Goal: Information Seeking & Learning: Learn about a topic

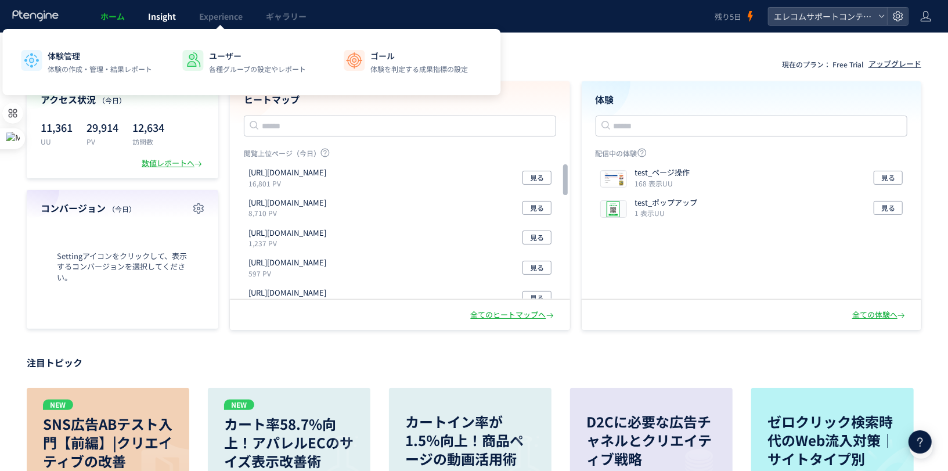
click at [168, 17] on span "Insight" at bounding box center [162, 16] width 28 height 12
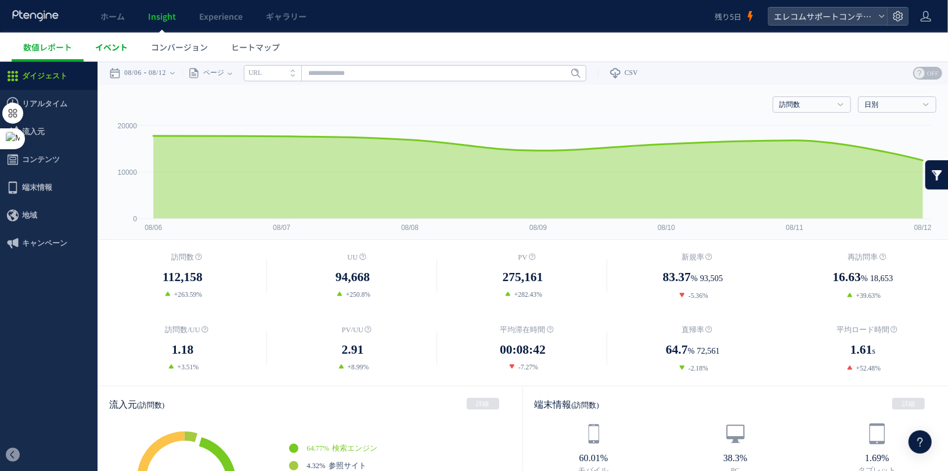
click at [122, 45] on span "イベント" at bounding box center [111, 47] width 33 height 12
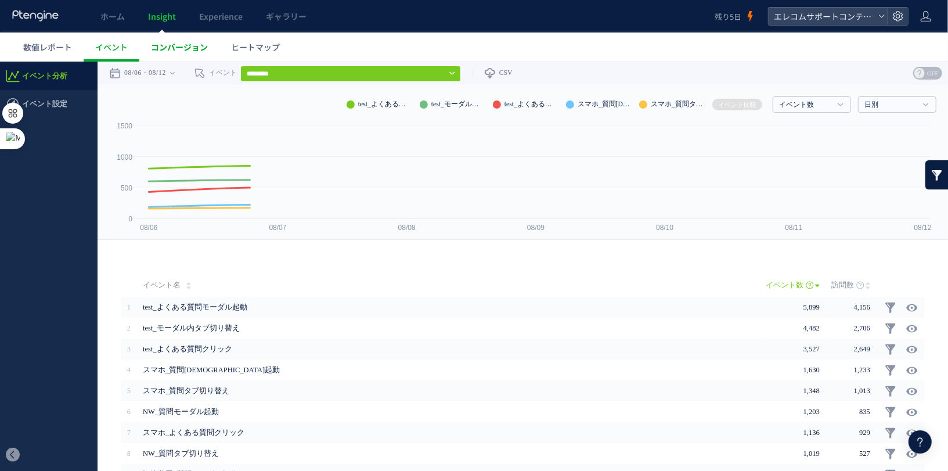
click at [177, 44] on span "コンバージョン" at bounding box center [179, 47] width 57 height 12
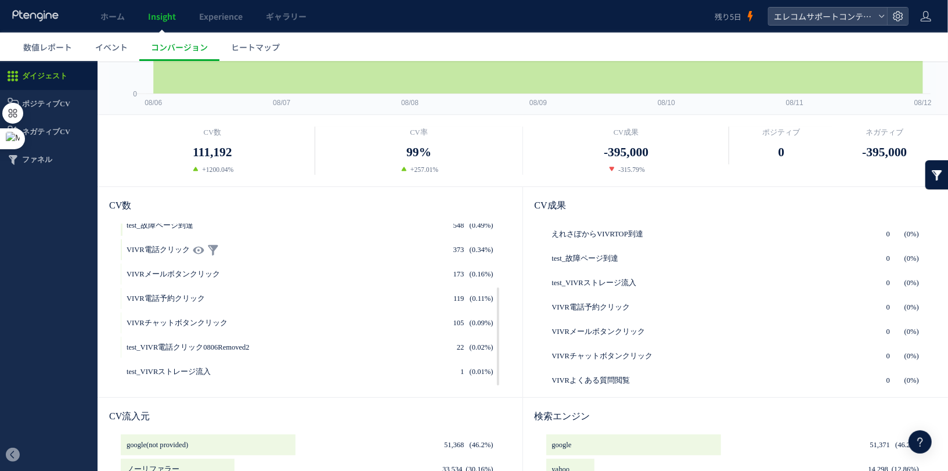
scroll to position [132, 0]
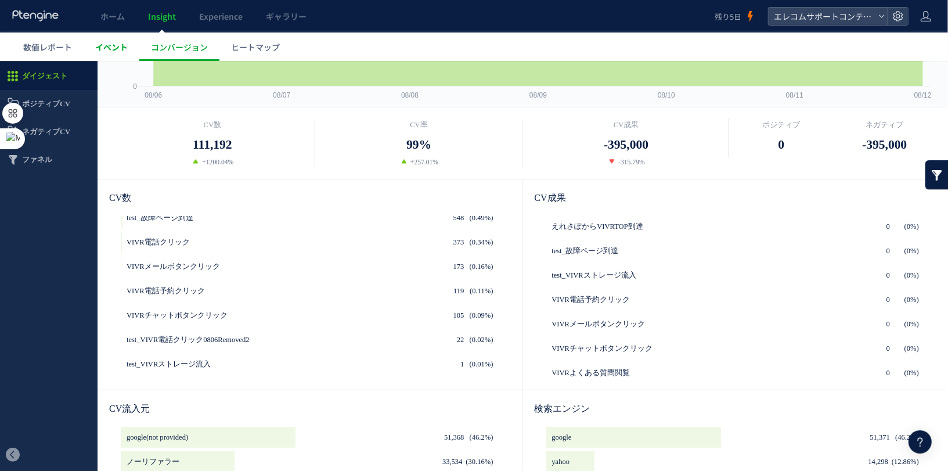
click at [104, 51] on span "イベント" at bounding box center [111, 47] width 33 height 12
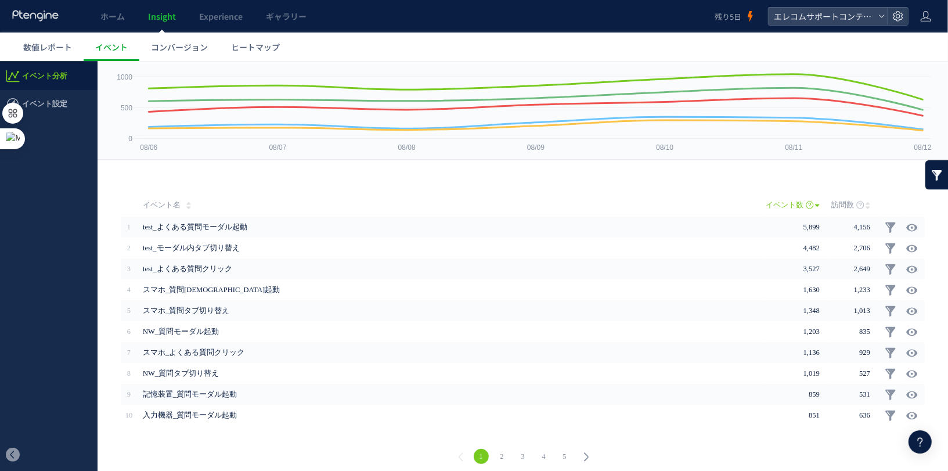
scroll to position [87, 0]
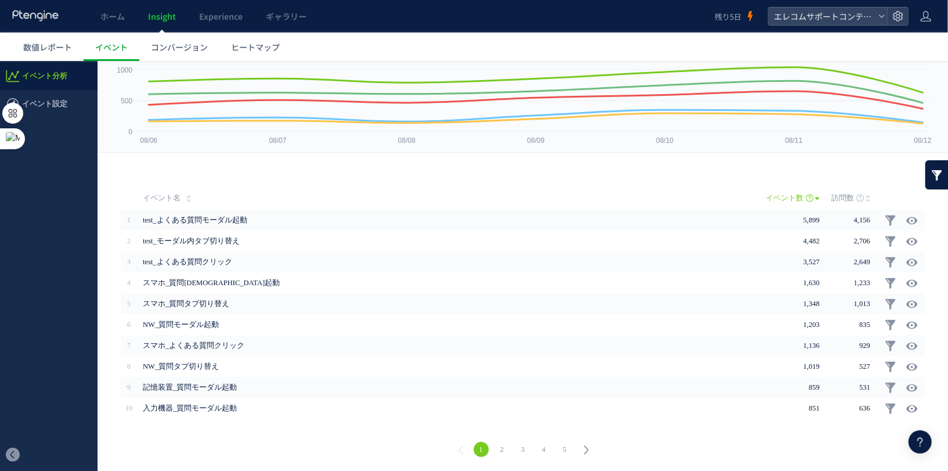
click at [502, 448] on link "2" at bounding box center [502, 448] width 15 height 15
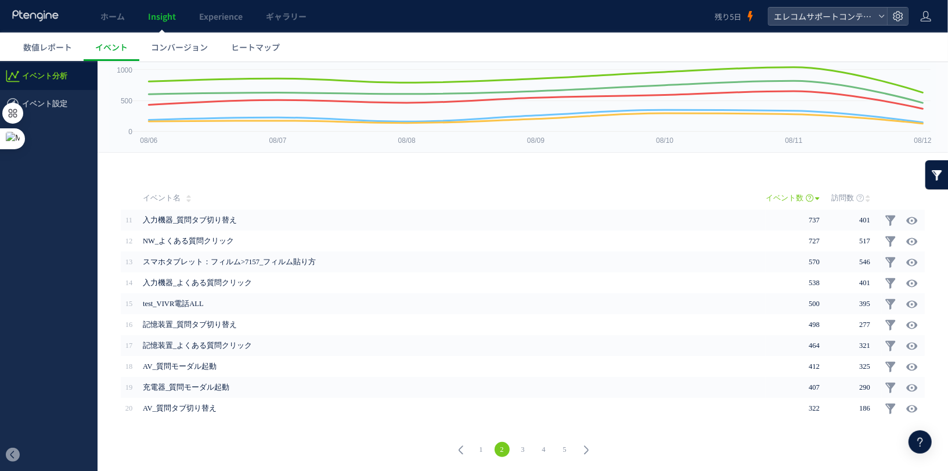
click at [520, 446] on link "3" at bounding box center [523, 448] width 15 height 15
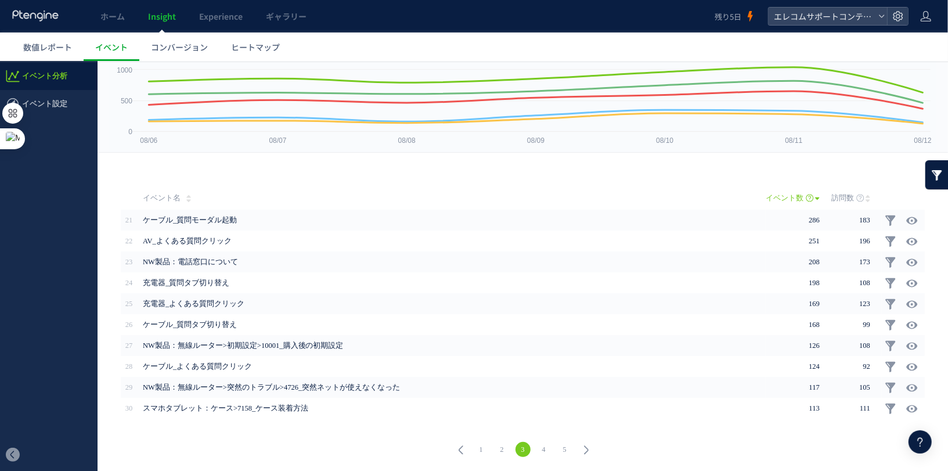
click at [542, 446] on link "4" at bounding box center [543, 448] width 15 height 15
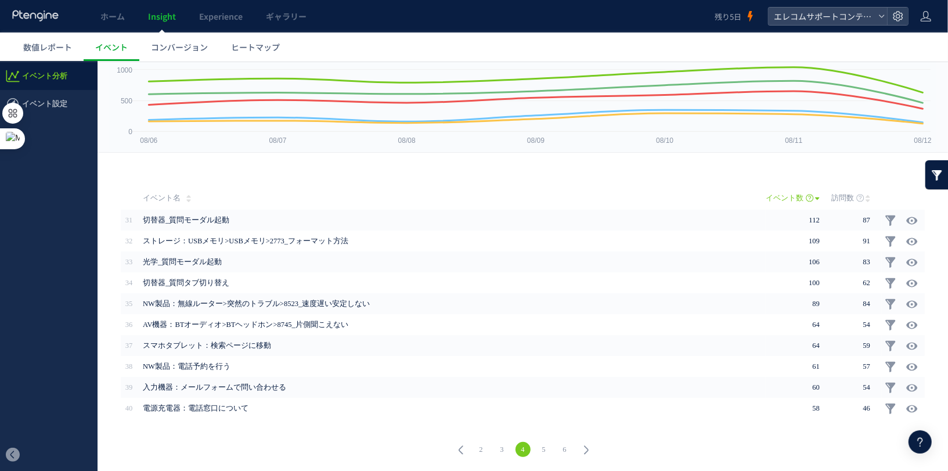
click at [558, 446] on link "6" at bounding box center [564, 448] width 15 height 15
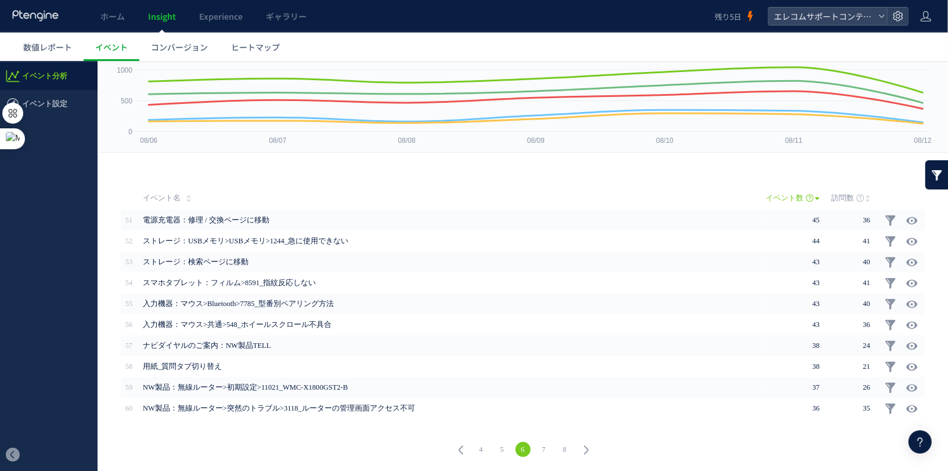
click at [552, 449] on li "7" at bounding box center [544, 448] width 21 height 15
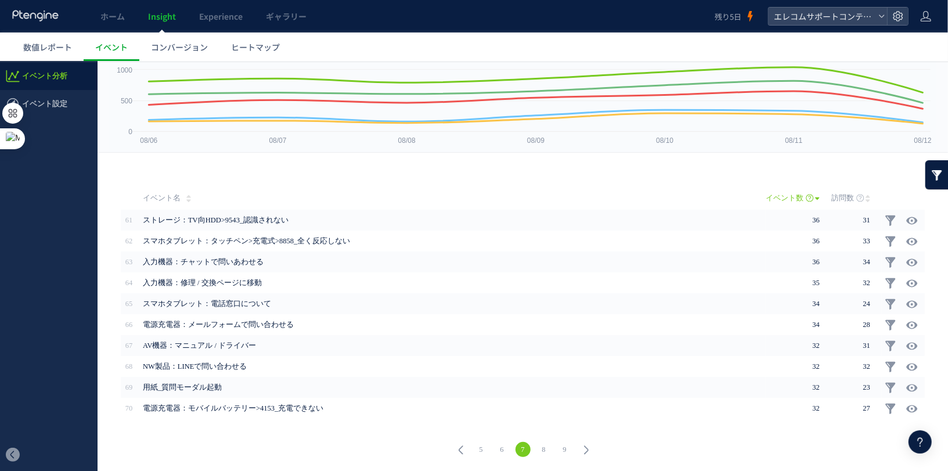
click at [569, 450] on link "9" at bounding box center [564, 448] width 15 height 15
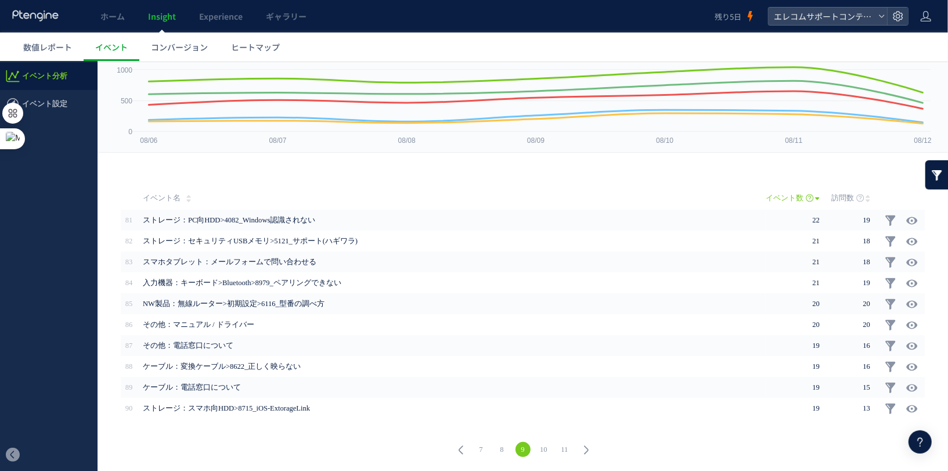
click at [567, 450] on link "11" at bounding box center [564, 448] width 15 height 15
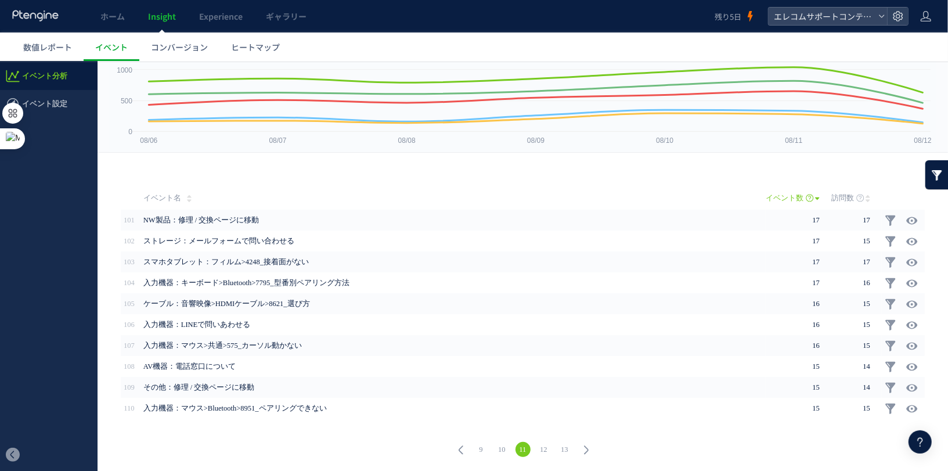
click at [546, 452] on link "12" at bounding box center [543, 448] width 15 height 15
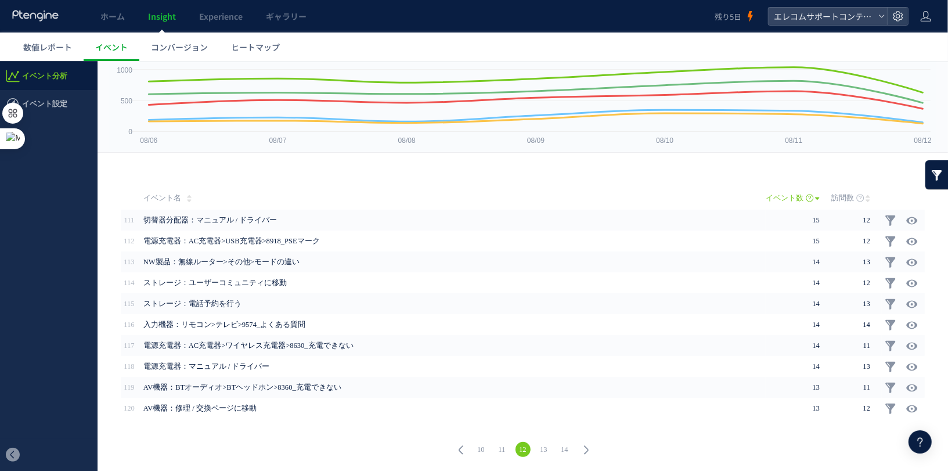
click at [550, 449] on link "13" at bounding box center [543, 448] width 15 height 15
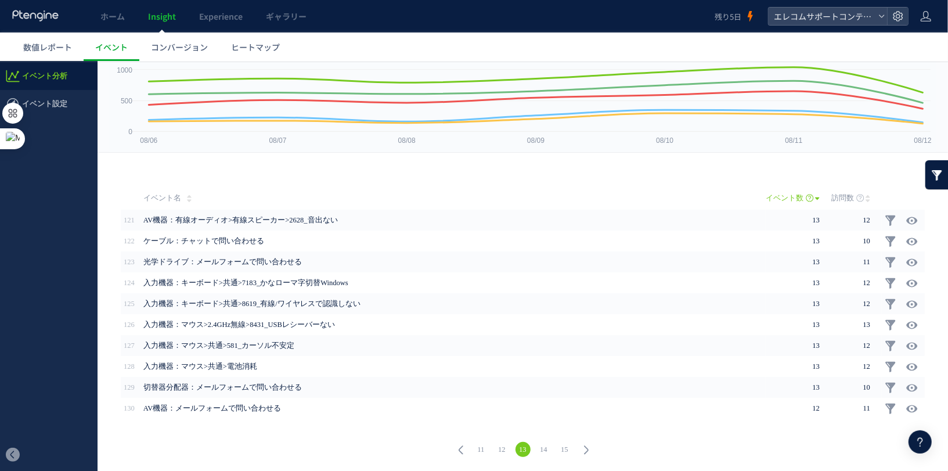
click at [563, 449] on link "15" at bounding box center [564, 448] width 15 height 15
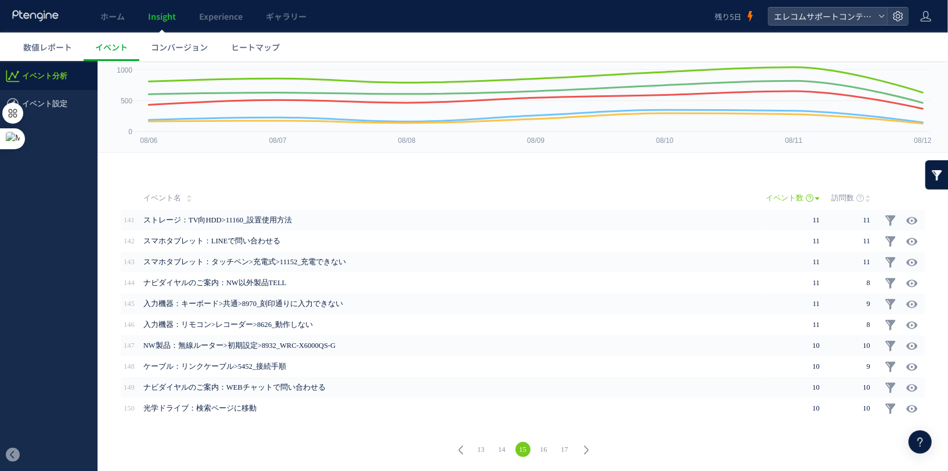
click at [550, 449] on link "16" at bounding box center [543, 448] width 15 height 15
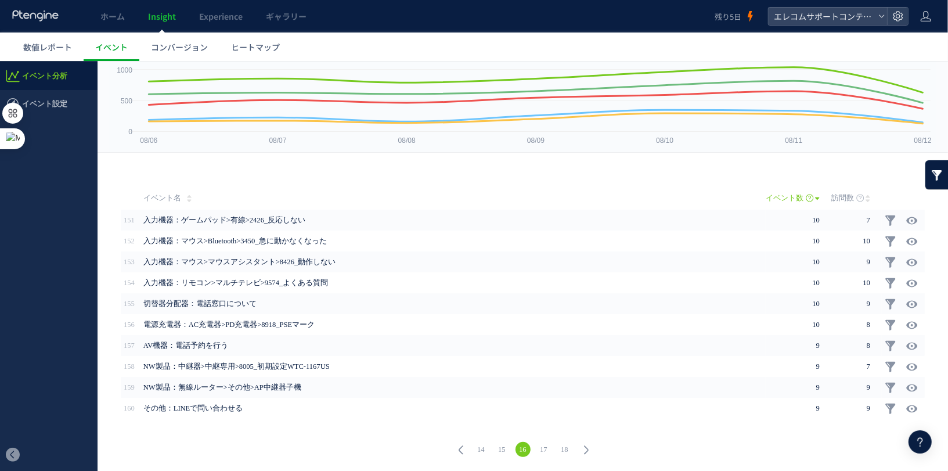
click at [580, 451] on icon at bounding box center [586, 449] width 16 height 16
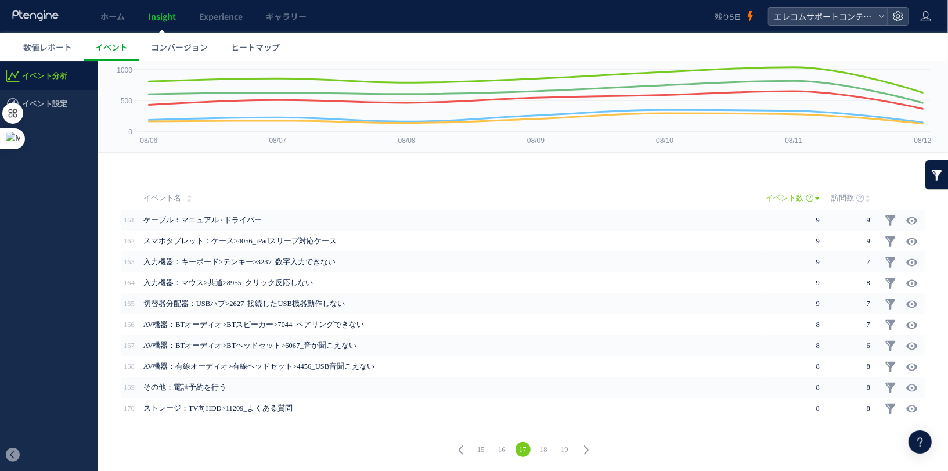
click at [580, 451] on icon at bounding box center [586, 449] width 16 height 16
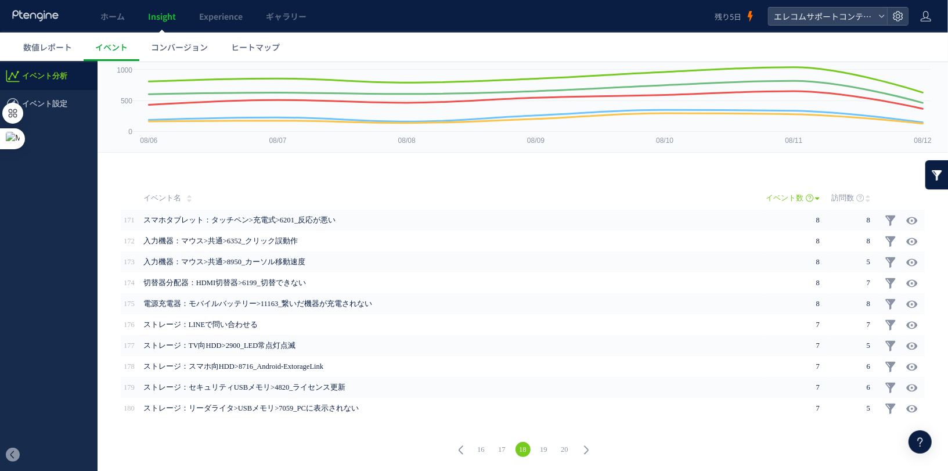
click at [580, 451] on icon at bounding box center [586, 449] width 16 height 16
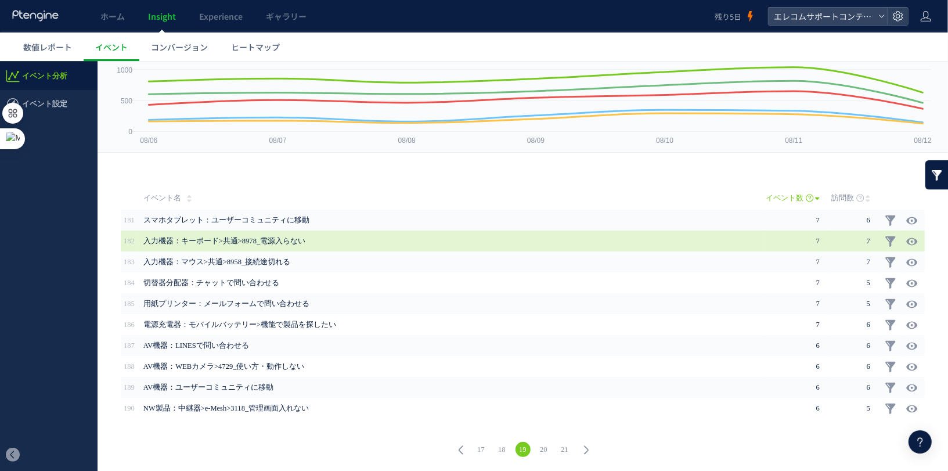
scroll to position [0, 0]
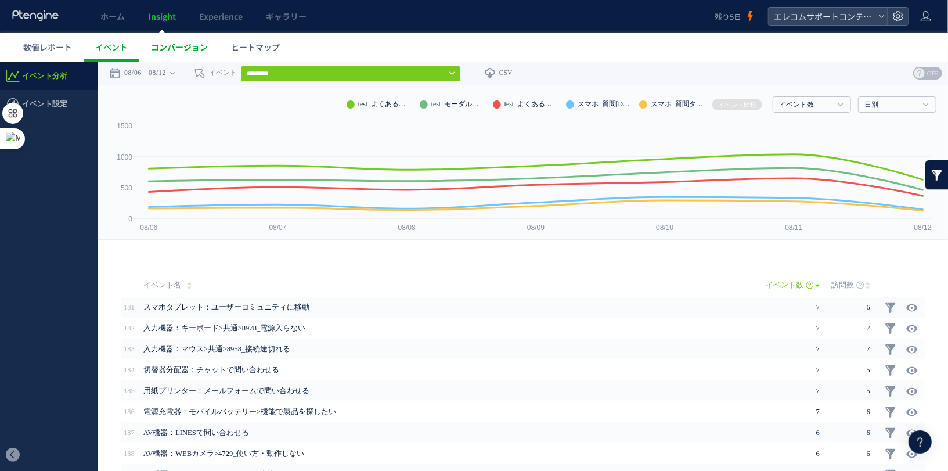
click at [185, 45] on span "コンバージョン" at bounding box center [179, 47] width 57 height 12
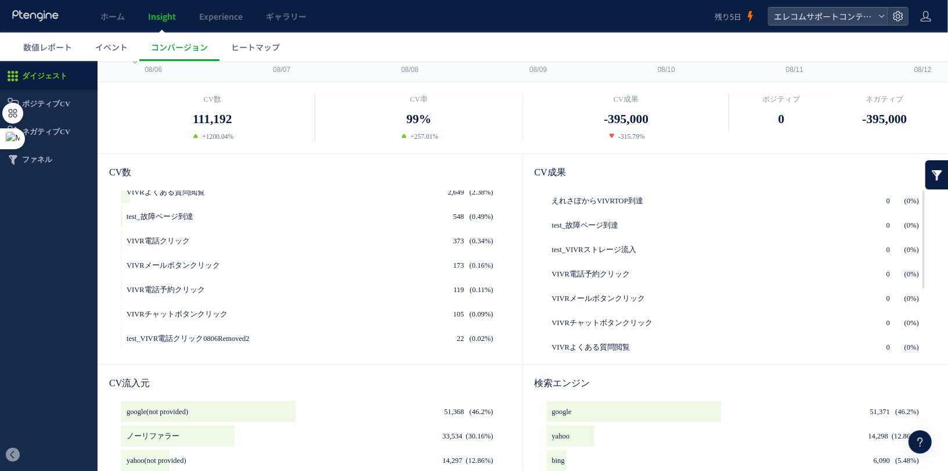
scroll to position [156, 0]
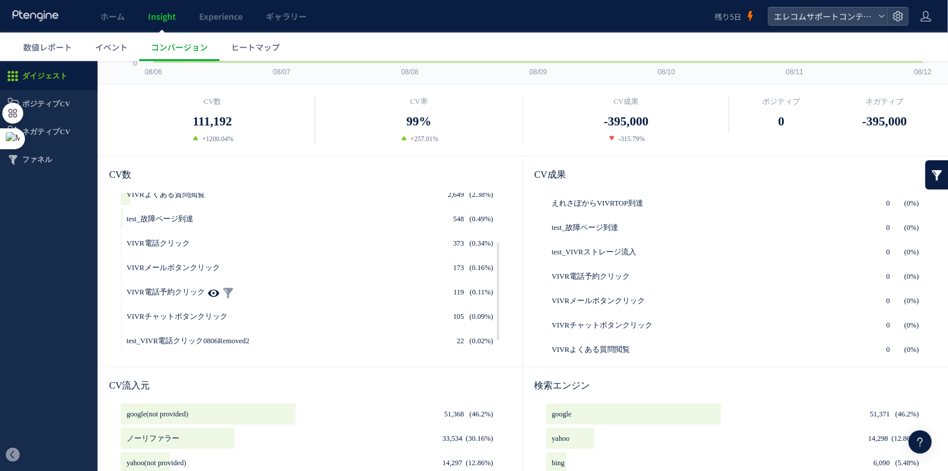
click at [210, 294] on use at bounding box center [213, 292] width 11 height 9
type input "**********"
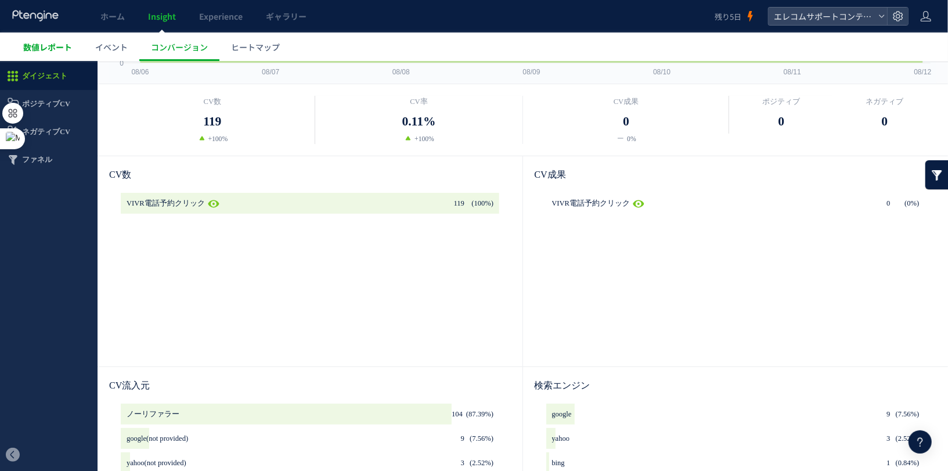
click at [54, 51] on span "数値レポート" at bounding box center [47, 47] width 49 height 12
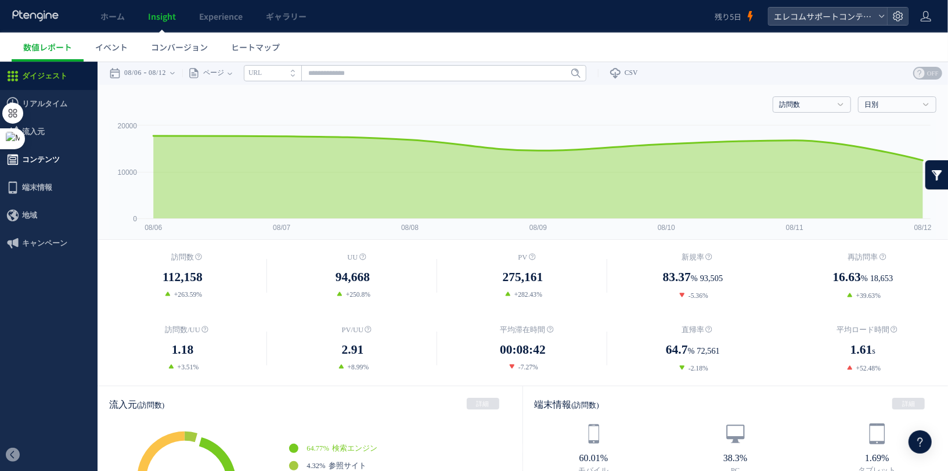
click at [54, 157] on span "コンテンツ" at bounding box center [41, 159] width 38 height 28
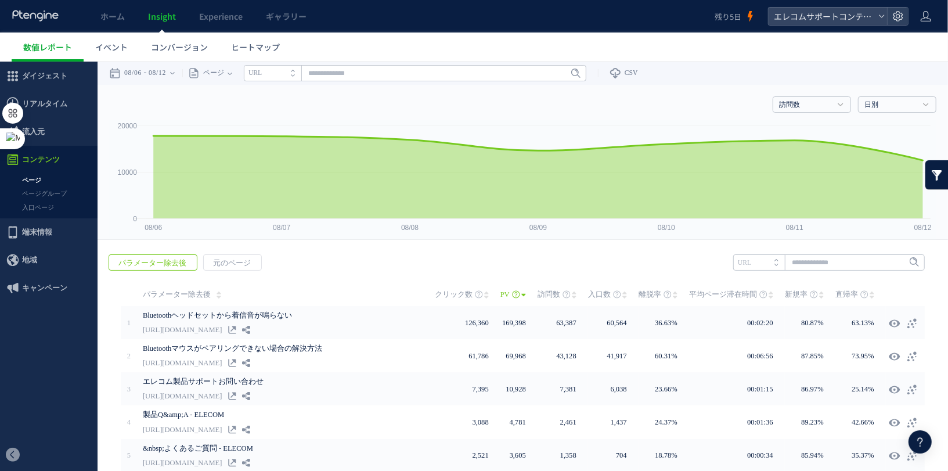
click at [931, 176] on link at bounding box center [936, 174] width 23 height 29
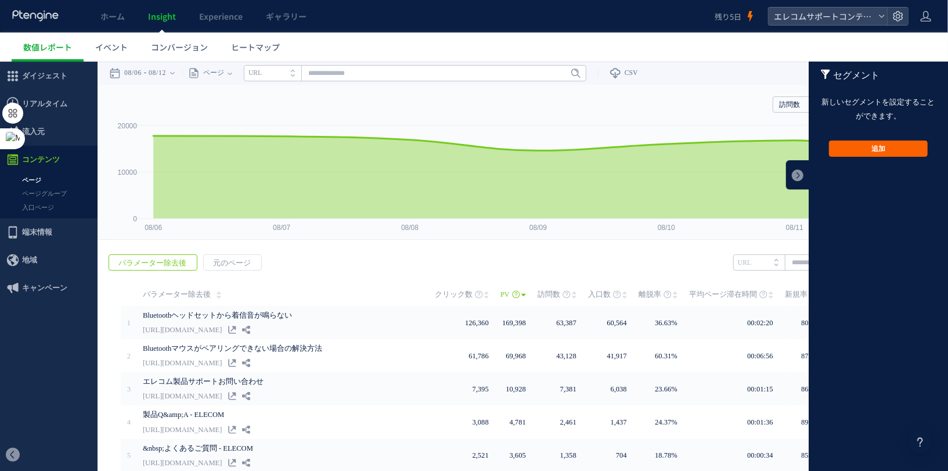
click at [863, 143] on button "追加" at bounding box center [878, 148] width 99 height 16
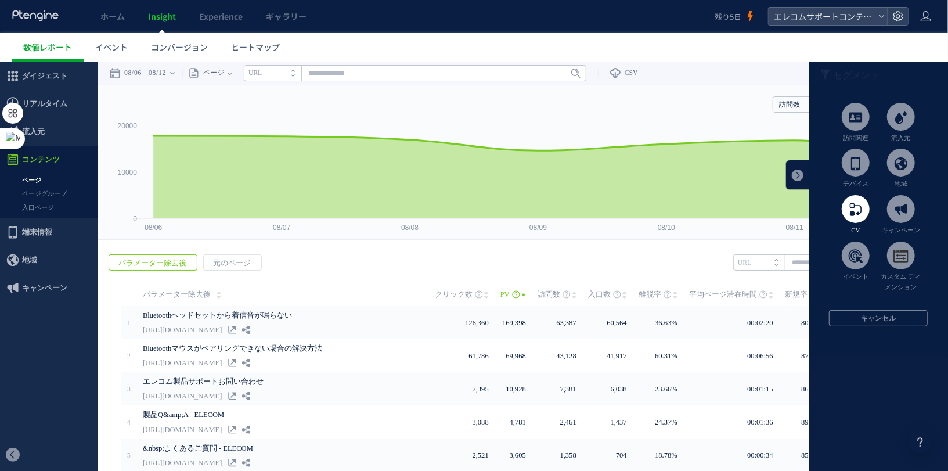
click at [856, 229] on em "CV" at bounding box center [856, 229] width 9 height 7
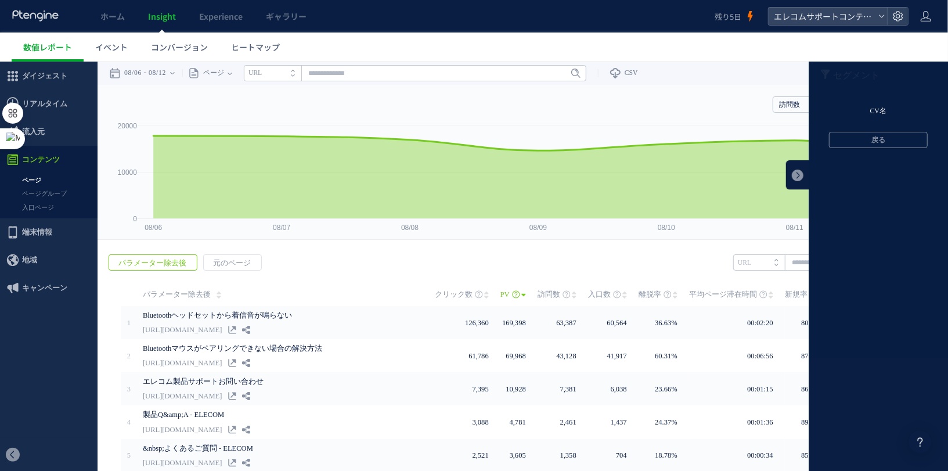
click at [876, 106] on li "CV名" at bounding box center [878, 110] width 139 height 17
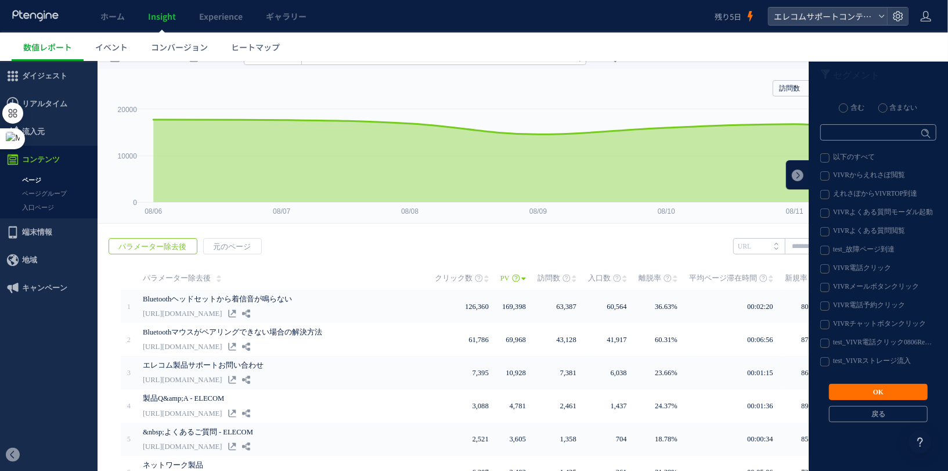
scroll to position [19, 0]
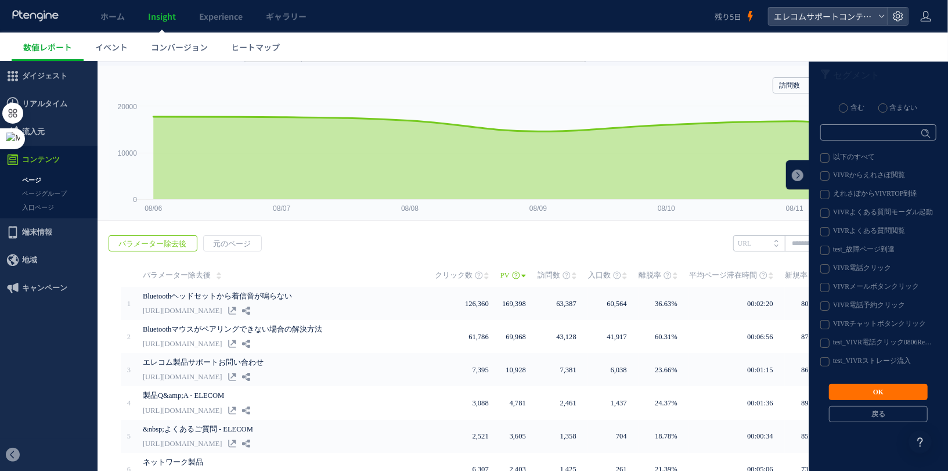
click at [866, 265] on label "VIVR電話クリック" at bounding box center [877, 268] width 115 height 9
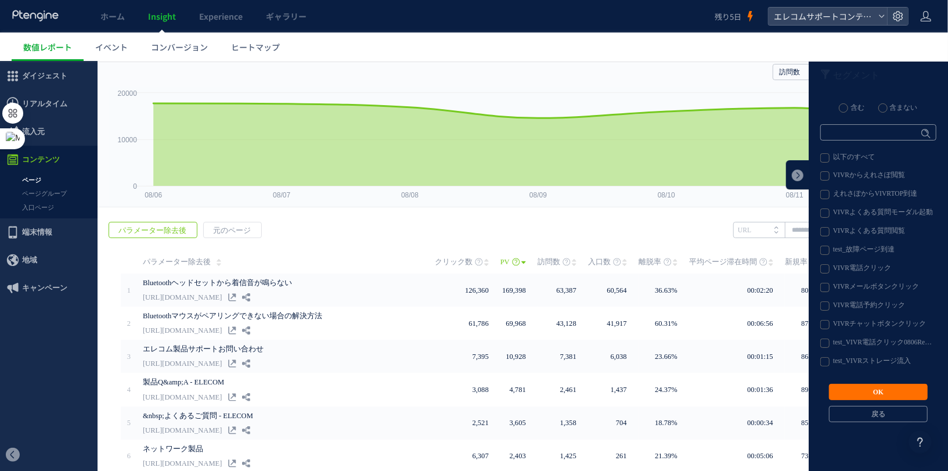
scroll to position [45, 0]
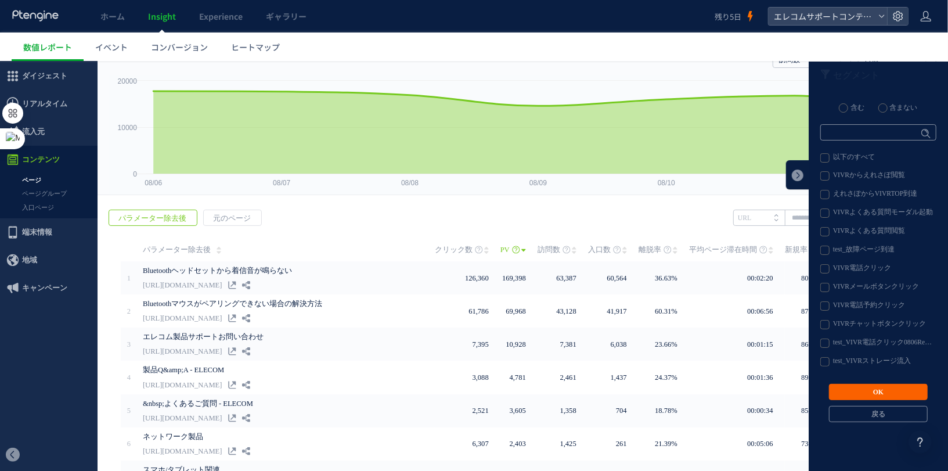
click at [877, 390] on button "OK" at bounding box center [878, 391] width 99 height 16
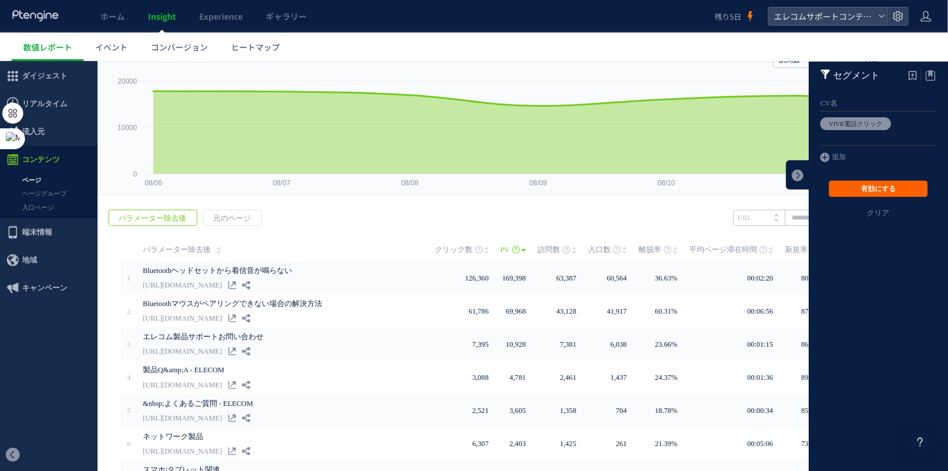
click at [865, 185] on button "有効にする" at bounding box center [878, 188] width 99 height 16
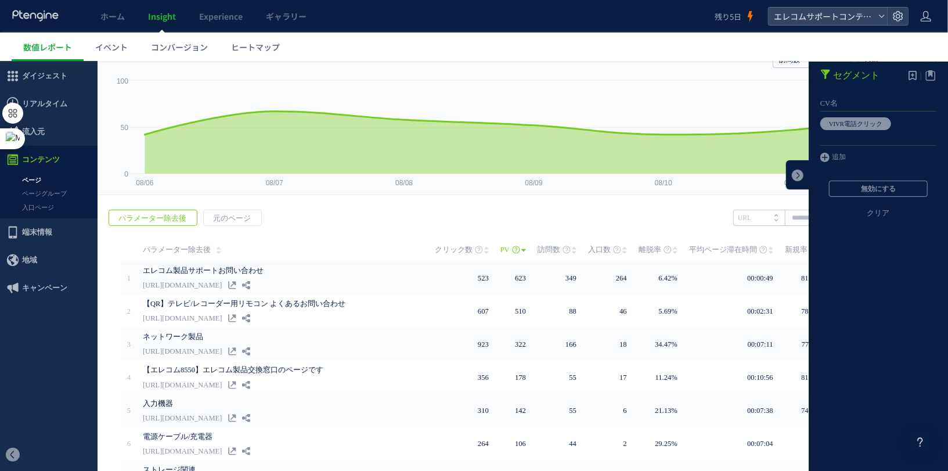
click at [656, 201] on div "戻る パラメーター除去後 元のページ ヒートマップを計測させるには、解析コードを実装してください。 実装 URL" at bounding box center [523, 421] width 850 height 448
click at [796, 171] on link at bounding box center [797, 174] width 23 height 29
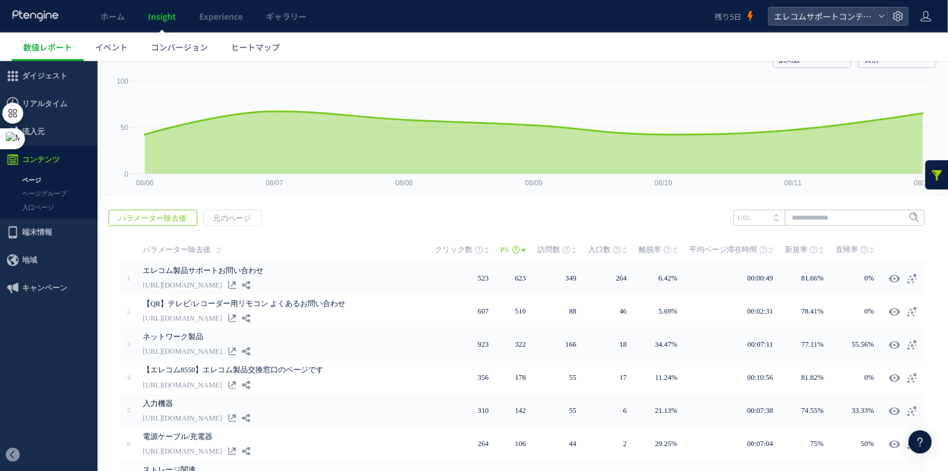
scroll to position [0, 0]
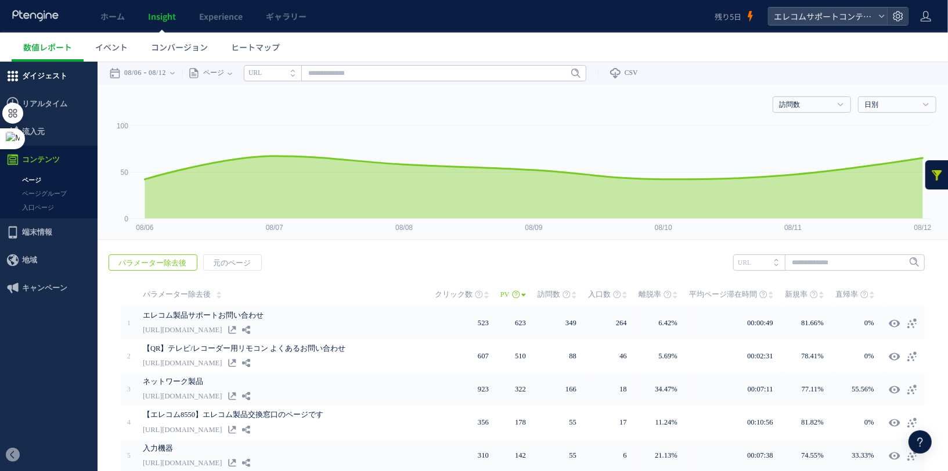
click at [67, 78] on span "ダイジェスト" at bounding box center [49, 76] width 98 height 28
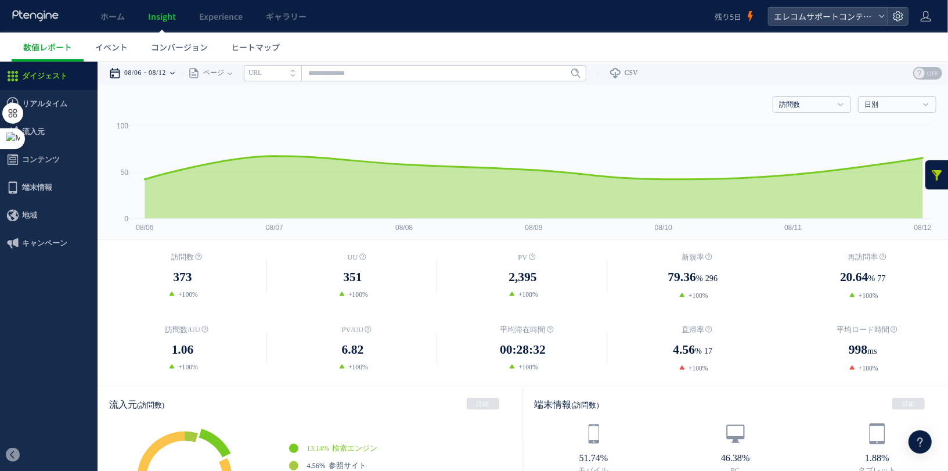
click at [154, 67] on time "08/12" at bounding box center [157, 72] width 17 height 23
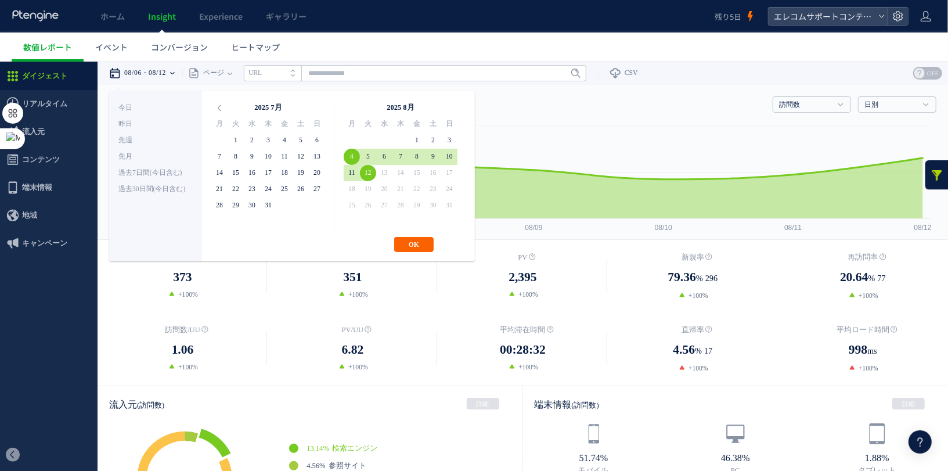
click at [410, 243] on button "OK" at bounding box center [413, 243] width 39 height 15
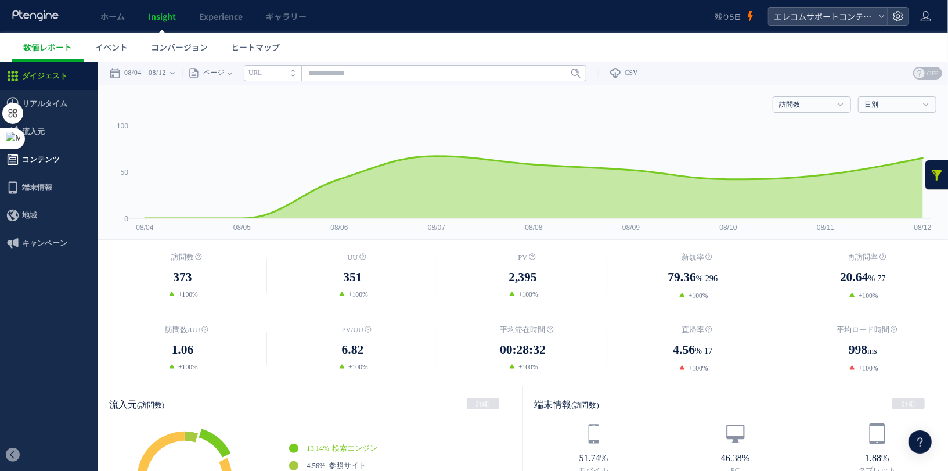
click at [49, 157] on span "コンテンツ" at bounding box center [41, 159] width 38 height 28
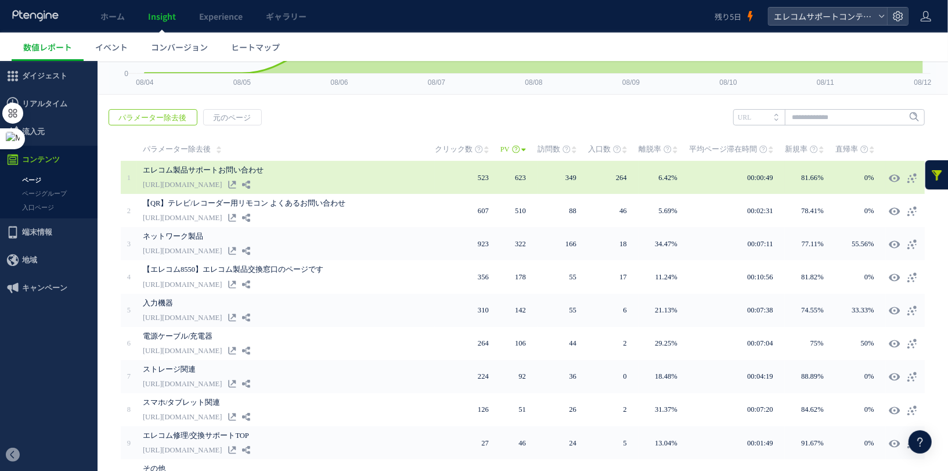
scroll to position [102, 0]
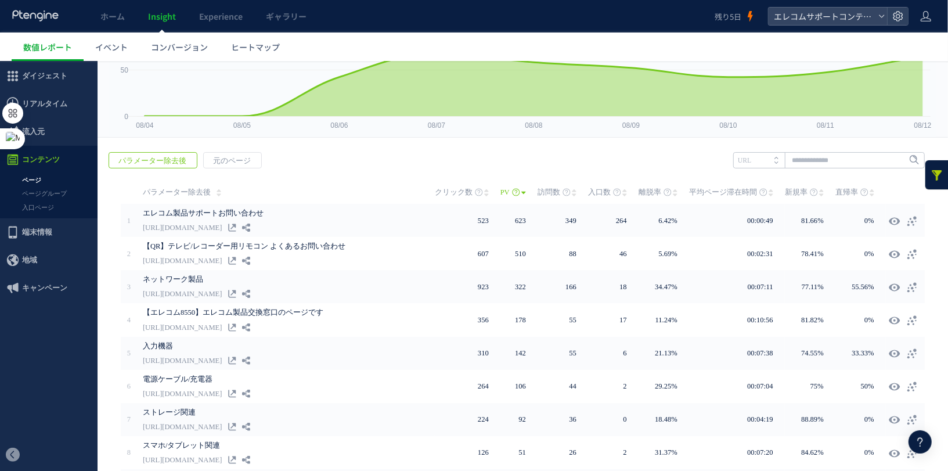
click at [233, 169] on div "戻る パラメーター除去後 元のページ ヒートマップを計測させるには、解析コードを実装してください。 実装 URL" at bounding box center [523, 364] width 850 height 448
click at [228, 160] on span "元のページ" at bounding box center [232, 160] width 56 height 16
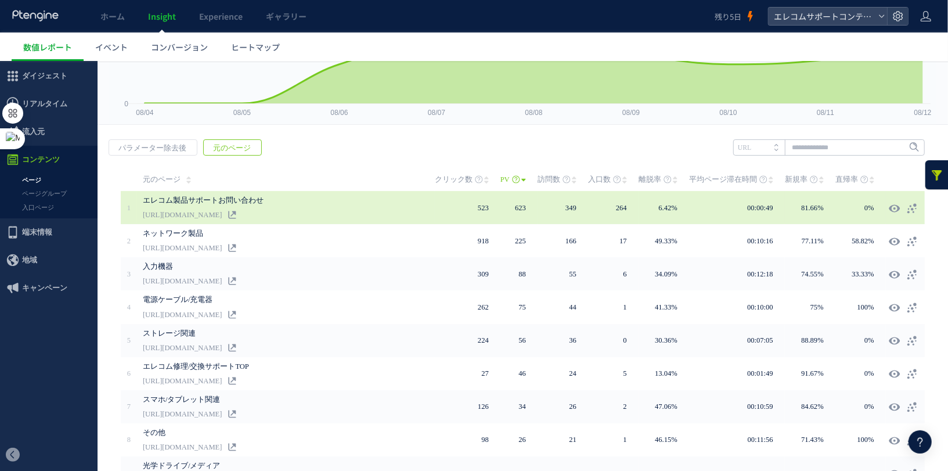
scroll to position [143, 0]
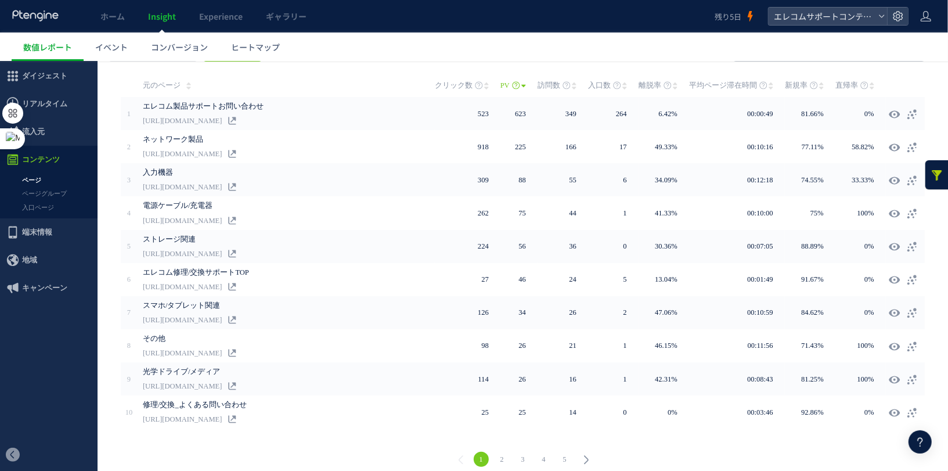
scroll to position [218, 0]
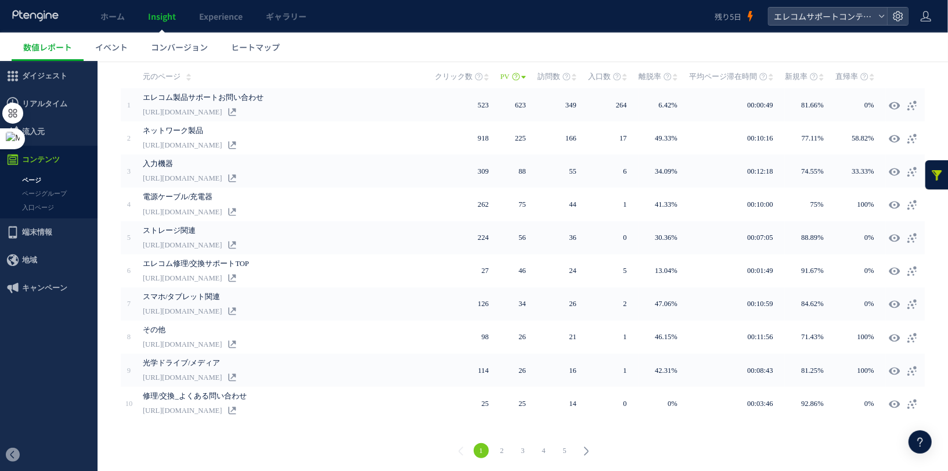
click at [503, 452] on link "2" at bounding box center [502, 449] width 15 height 15
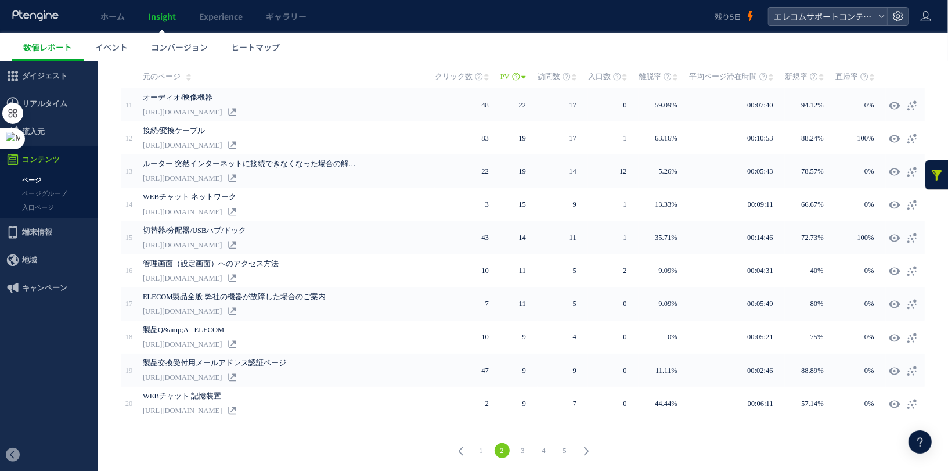
click at [522, 449] on link "3" at bounding box center [523, 449] width 15 height 15
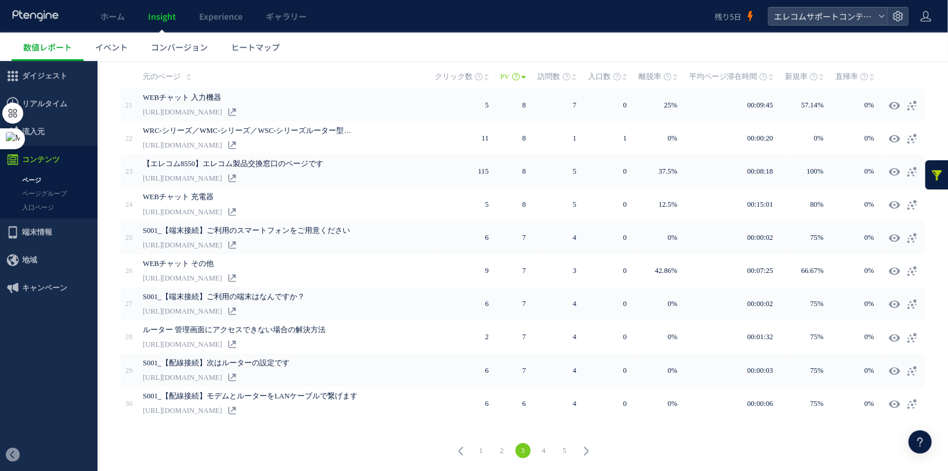
click at [543, 449] on link "4" at bounding box center [543, 449] width 15 height 15
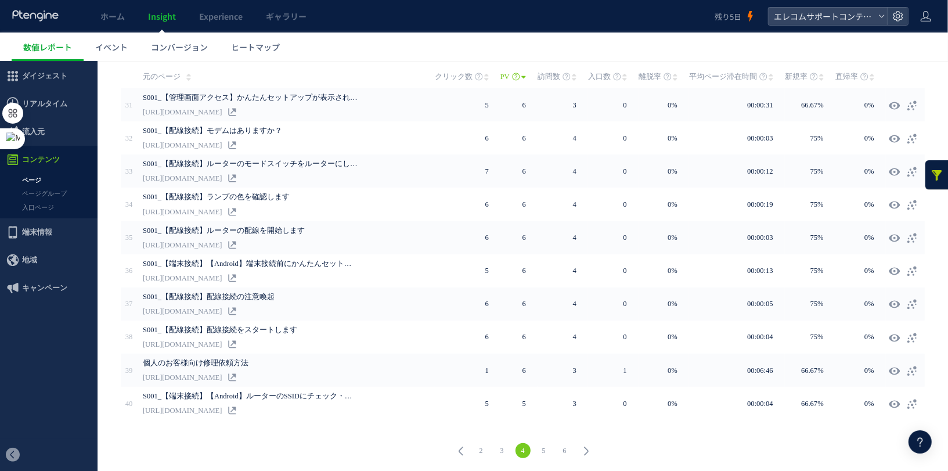
click at [546, 450] on link "5" at bounding box center [543, 449] width 15 height 15
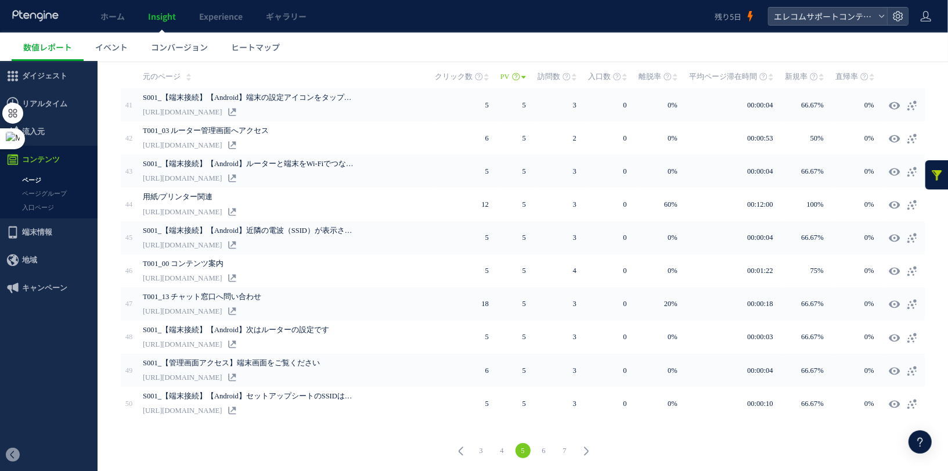
click at [500, 450] on link "4" at bounding box center [502, 449] width 15 height 15
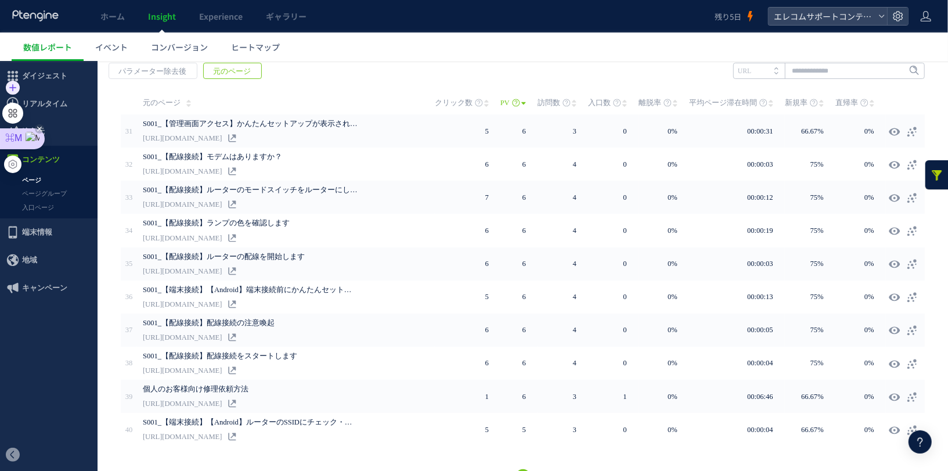
scroll to position [219, 0]
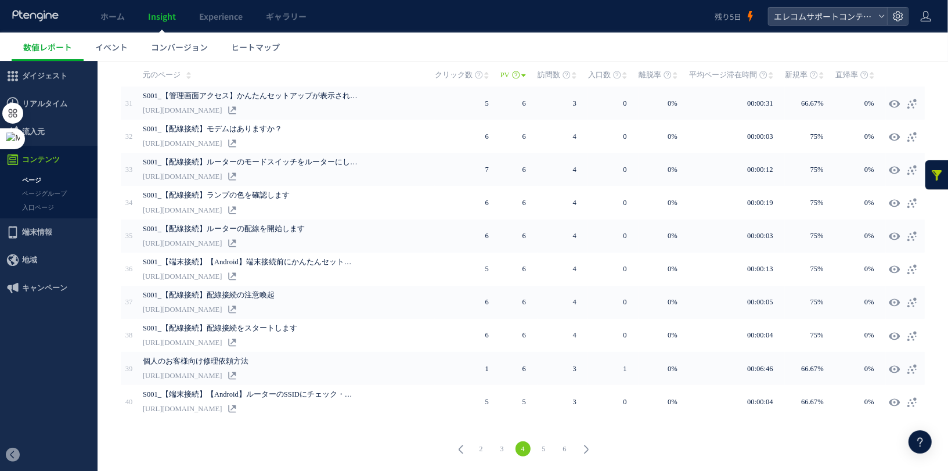
click at [485, 449] on link "2" at bounding box center [481, 448] width 15 height 15
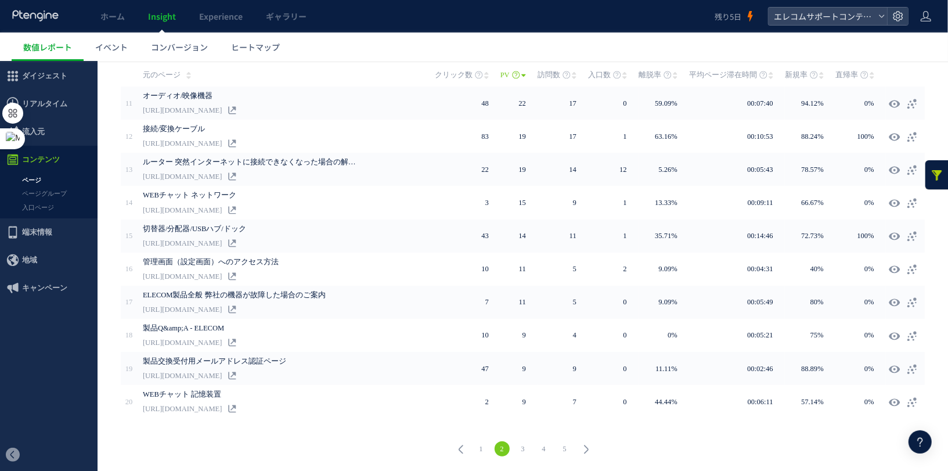
click at [474, 445] on link "1" at bounding box center [481, 448] width 15 height 15
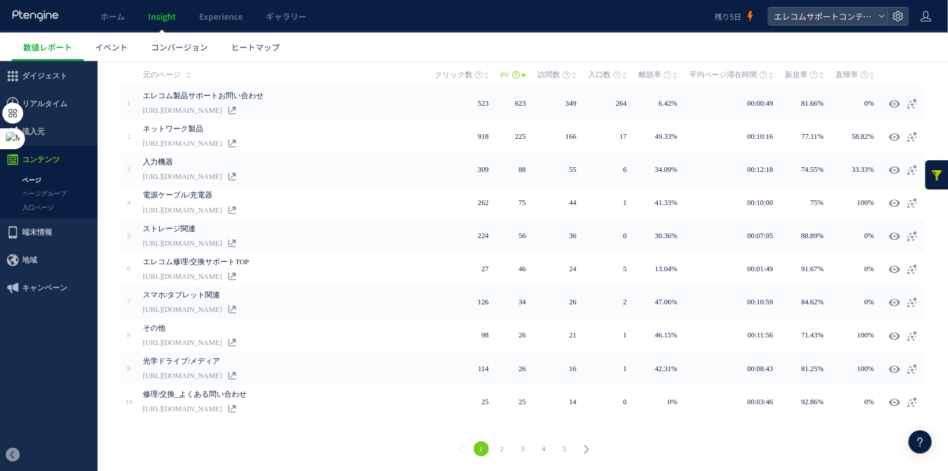
click at [477, 447] on link "1" at bounding box center [481, 448] width 15 height 15
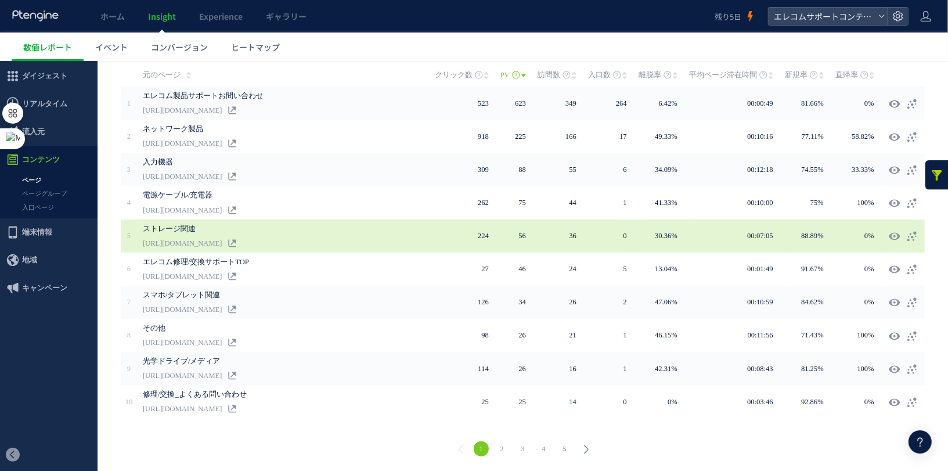
scroll to position [165, 0]
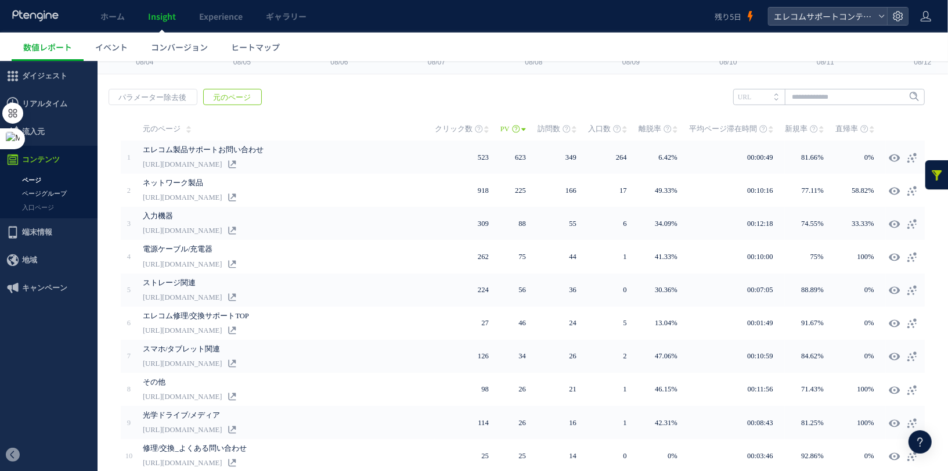
click at [55, 197] on link "ページグループ" at bounding box center [49, 192] width 98 height 13
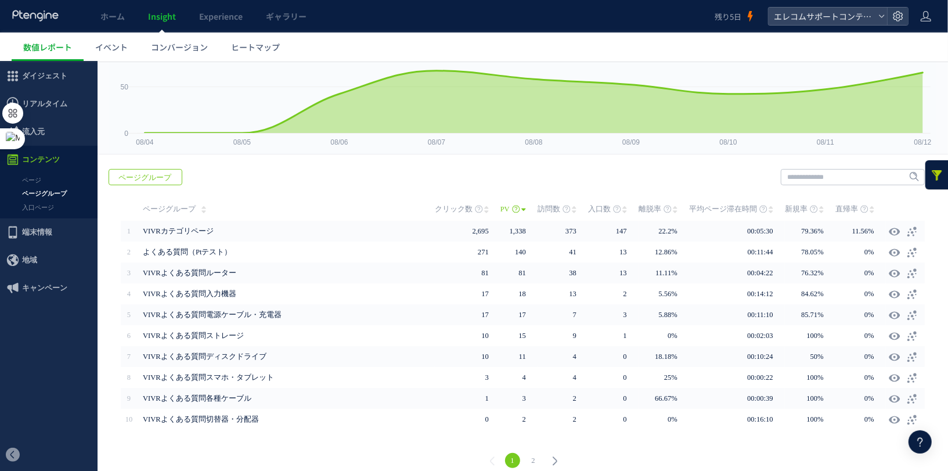
scroll to position [84, 0]
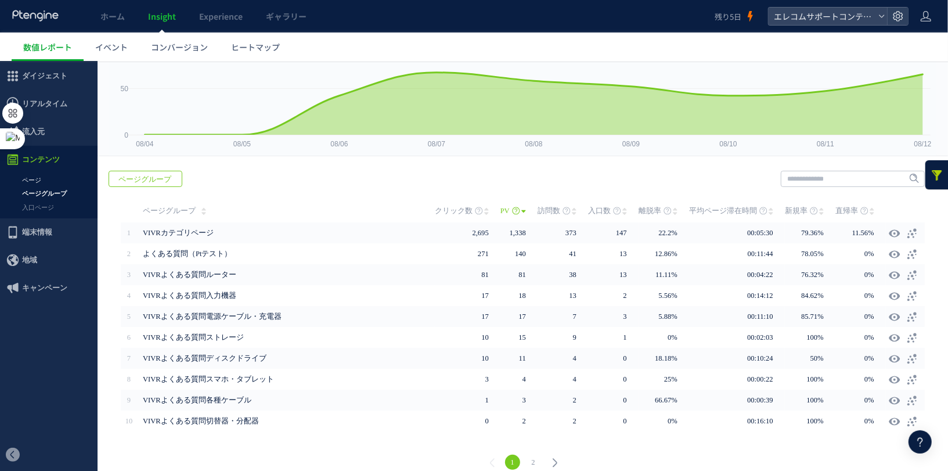
click at [44, 178] on link "ページ" at bounding box center [49, 179] width 98 height 13
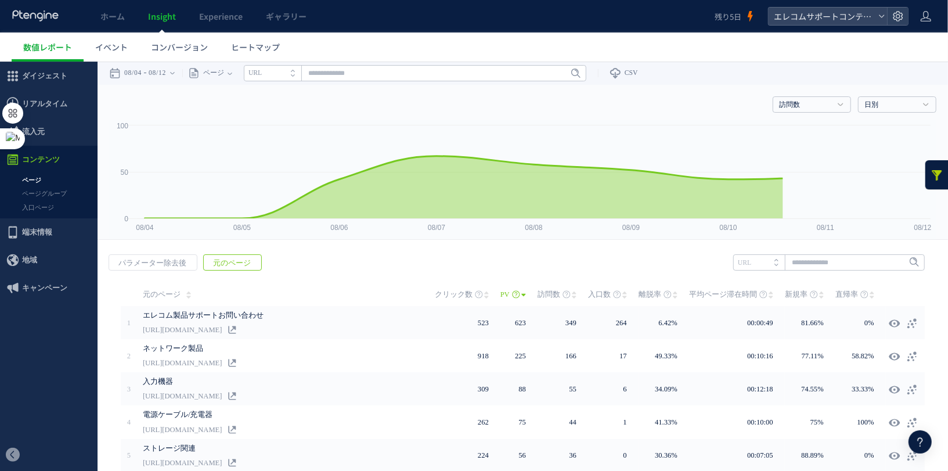
click at [63, 257] on span "地域" at bounding box center [49, 260] width 98 height 28
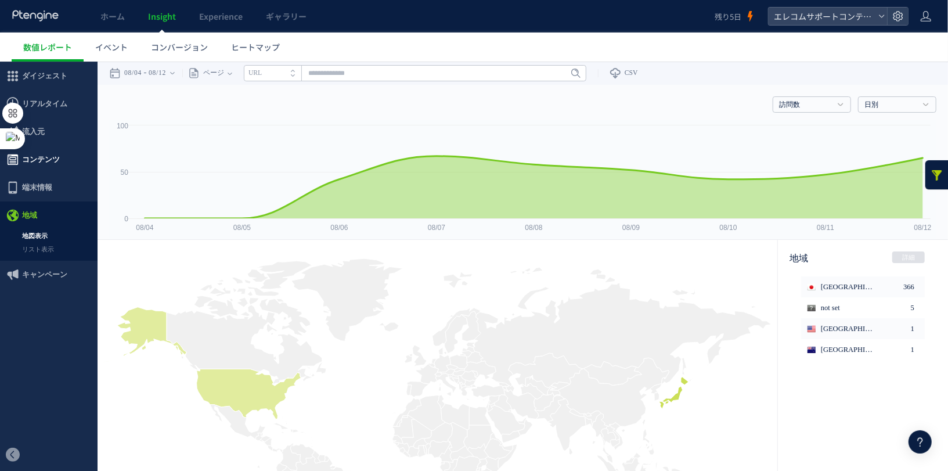
click at [43, 154] on span "コンテンツ" at bounding box center [41, 159] width 38 height 28
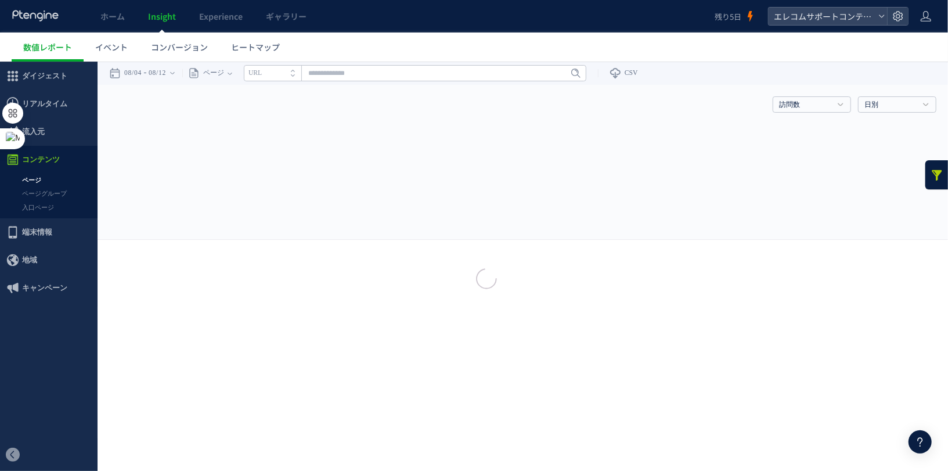
click at [46, 184] on div at bounding box center [474, 235] width 948 height 471
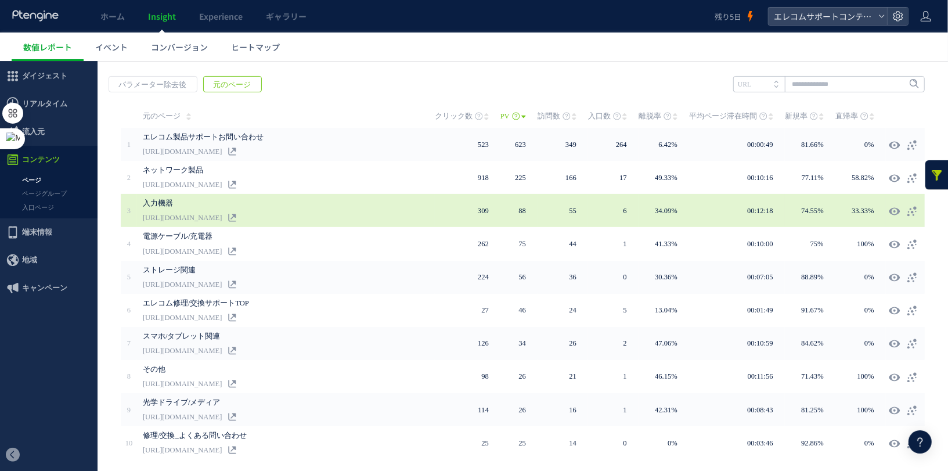
scroll to position [171, 0]
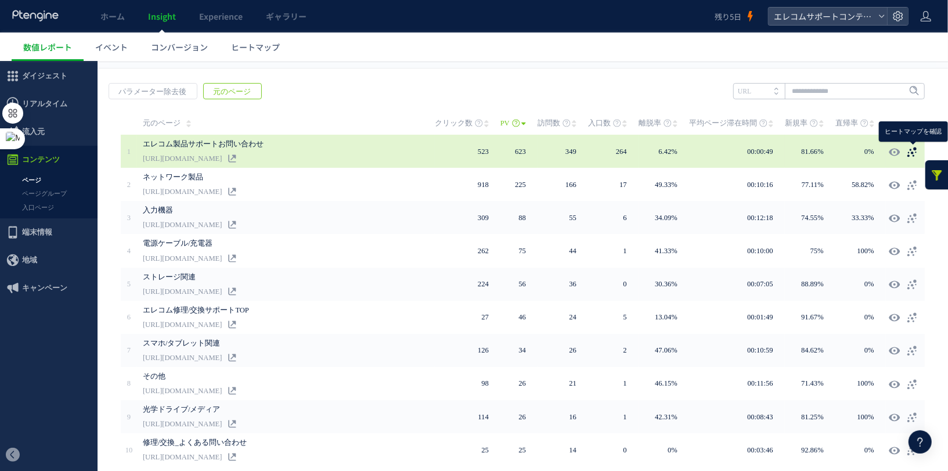
click at [907, 150] on icon at bounding box center [912, 152] width 12 height 12
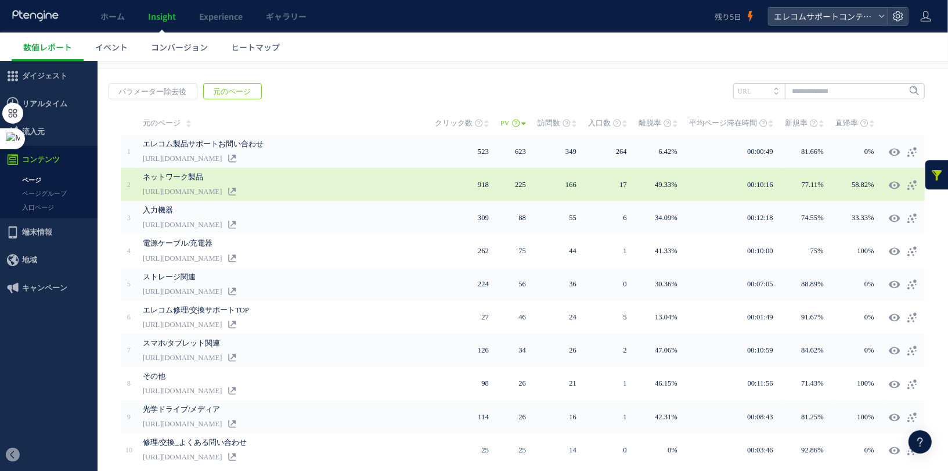
scroll to position [219, 0]
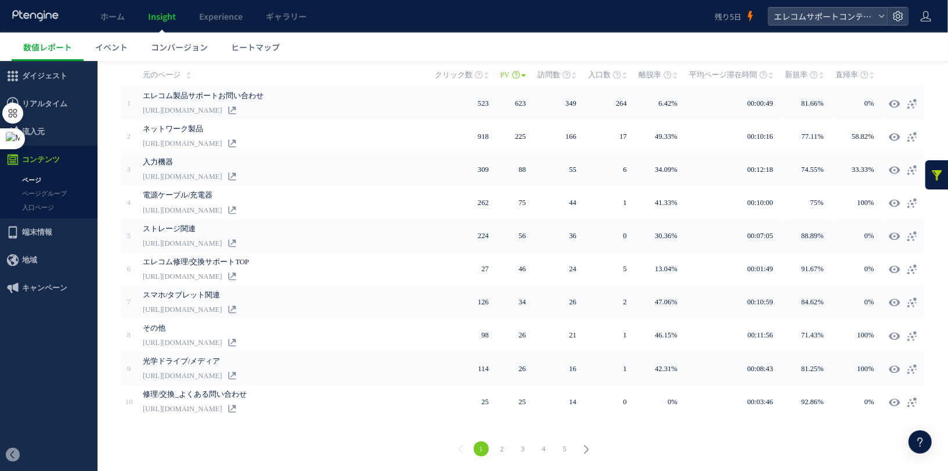
click at [500, 448] on link "2" at bounding box center [502, 448] width 15 height 15
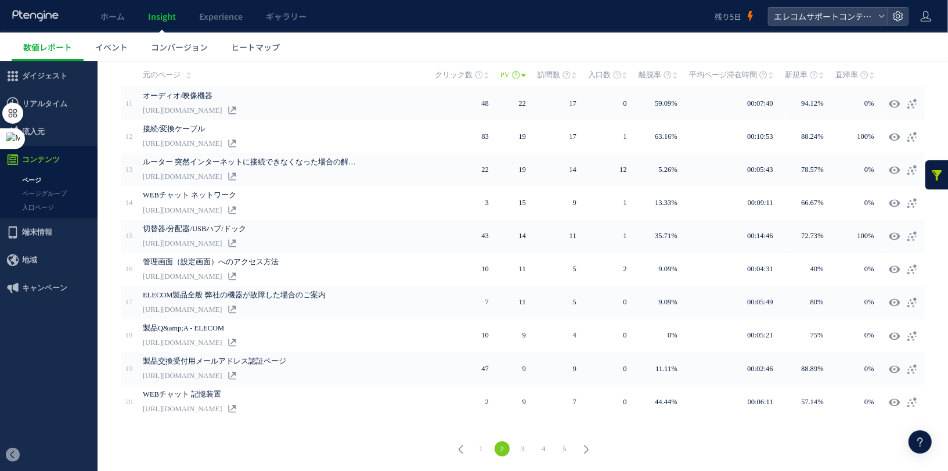
click at [525, 451] on link "3" at bounding box center [523, 448] width 15 height 15
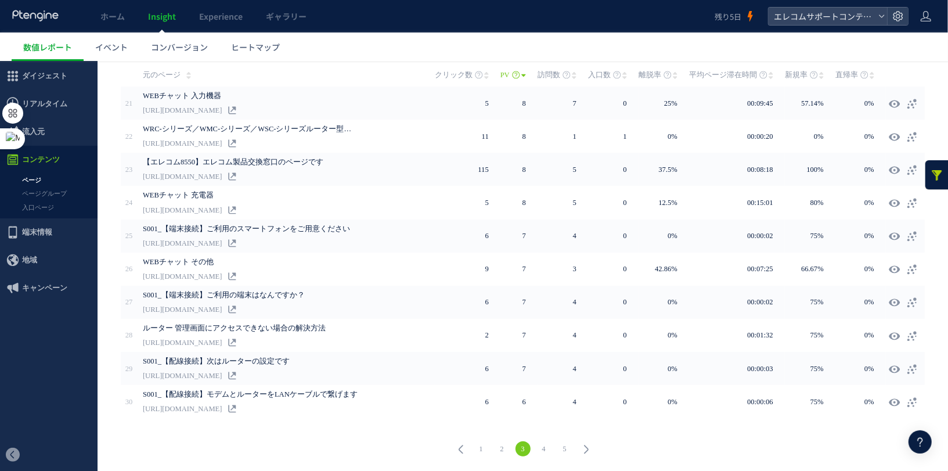
click at [545, 450] on link "4" at bounding box center [543, 448] width 15 height 15
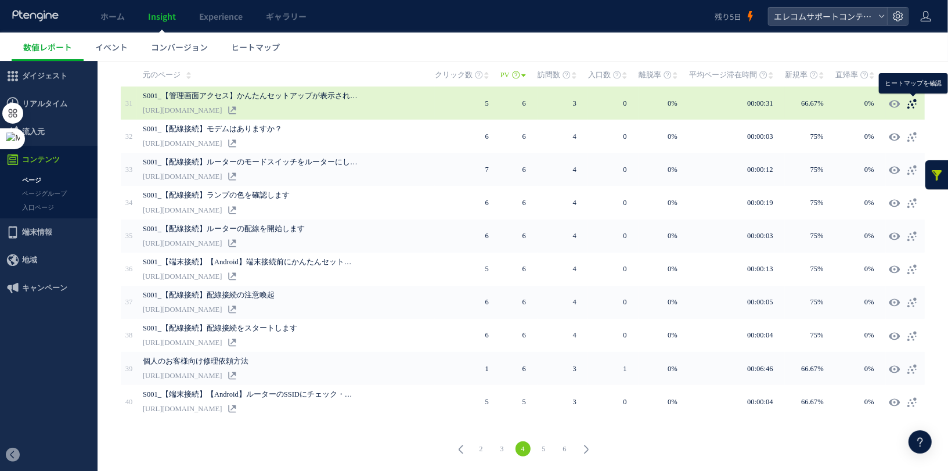
click at [910, 102] on icon at bounding box center [912, 104] width 12 height 12
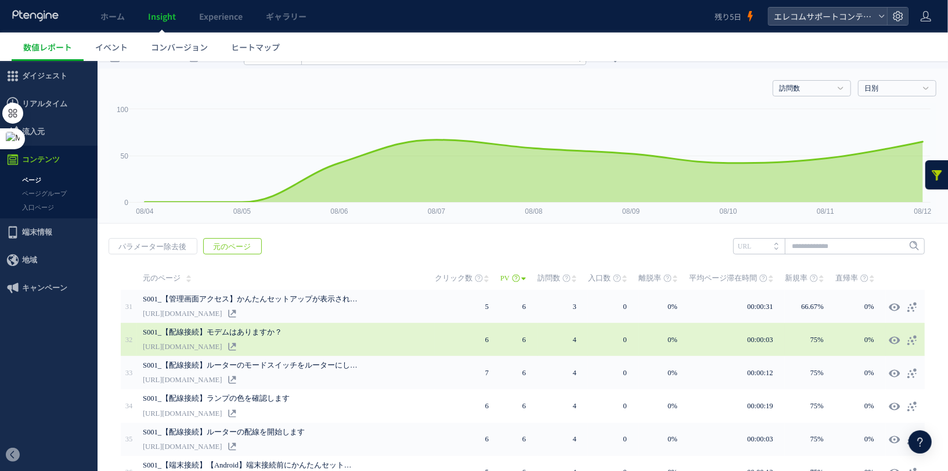
scroll to position [0, 0]
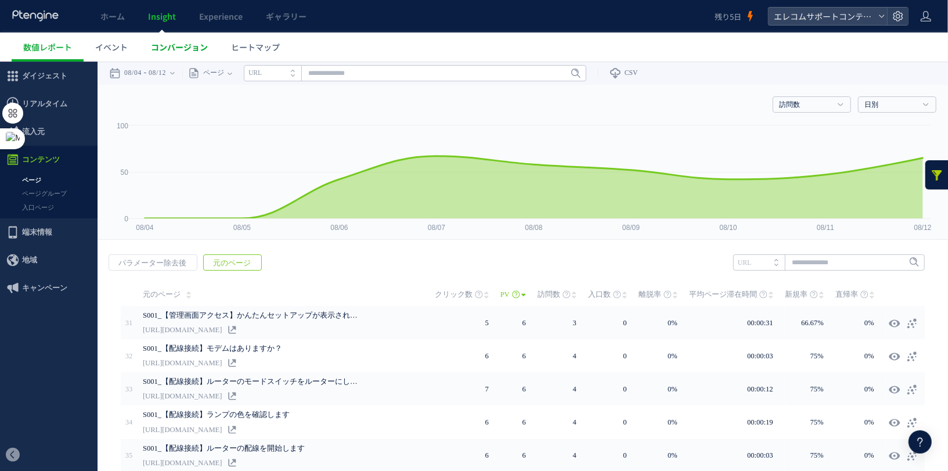
click at [197, 46] on span "コンバージョン" at bounding box center [179, 47] width 57 height 12
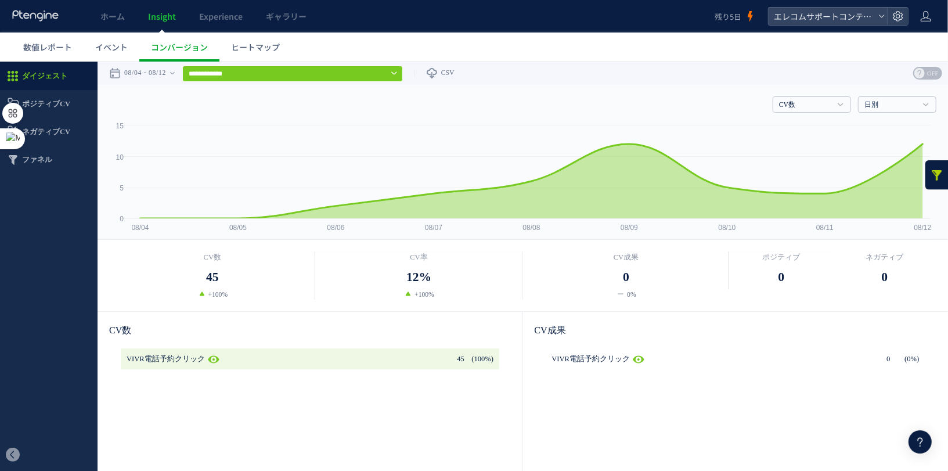
click at [273, 80] on input "**********" at bounding box center [292, 73] width 221 height 16
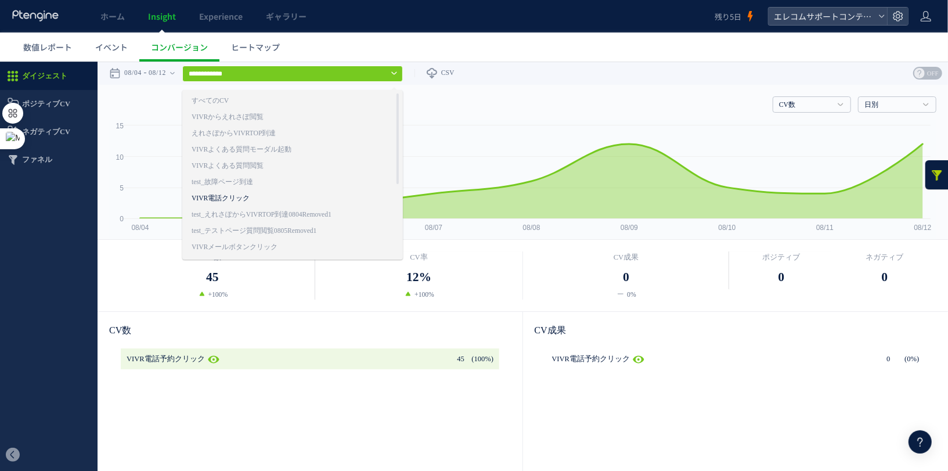
click at [292, 199] on link "VIVR電話クリック" at bounding box center [275, 197] width 167 height 15
type input "**********"
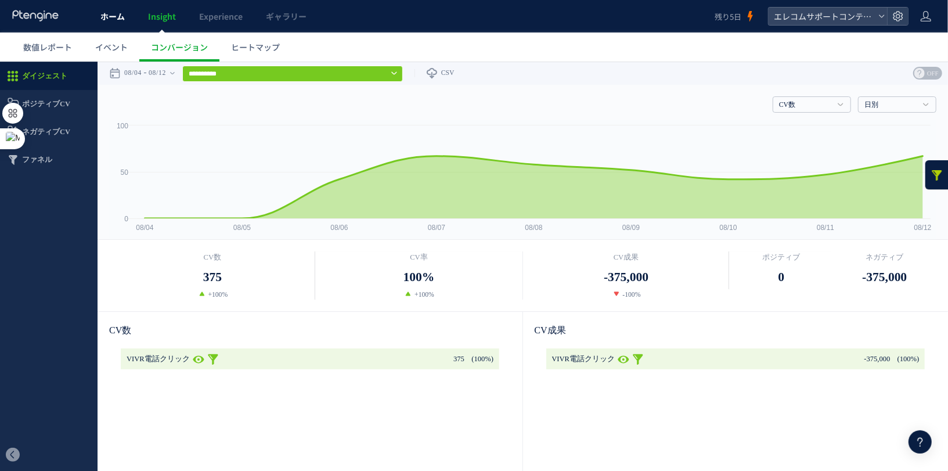
click at [113, 16] on span "ホーム" at bounding box center [112, 16] width 24 height 12
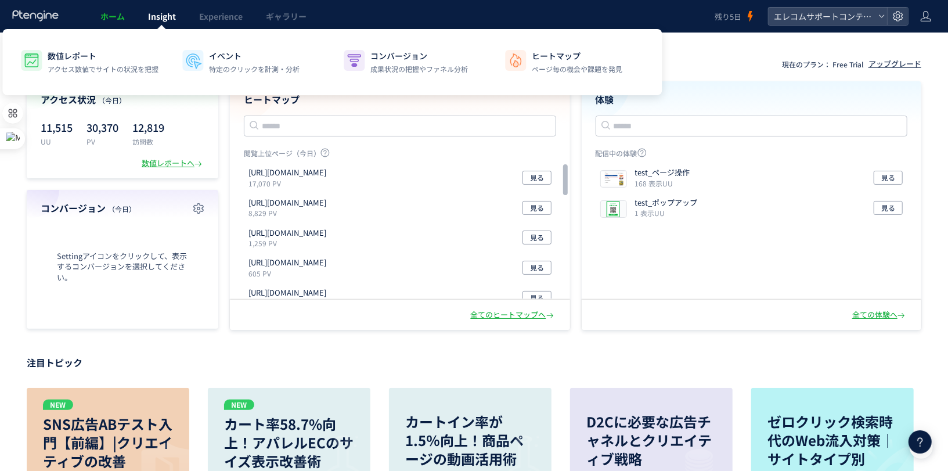
click at [164, 26] on div at bounding box center [161, 29] width 6 height 6
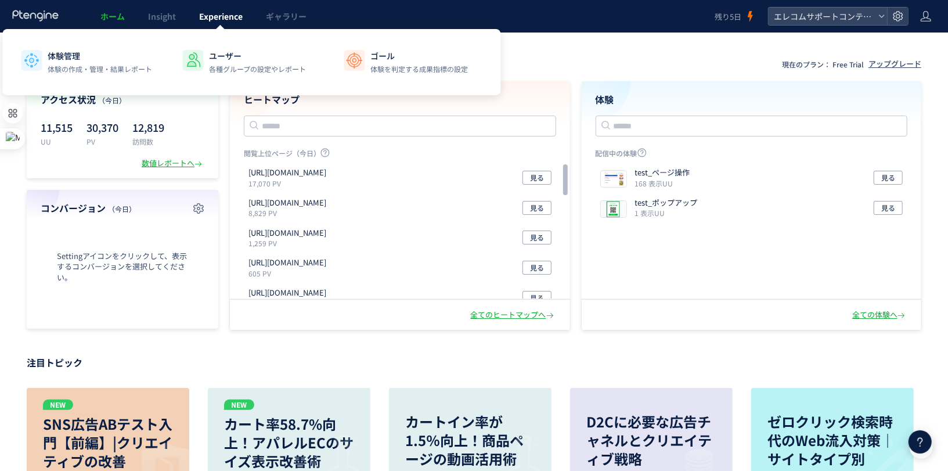
click at [214, 21] on span "Experience" at bounding box center [221, 16] width 44 height 12
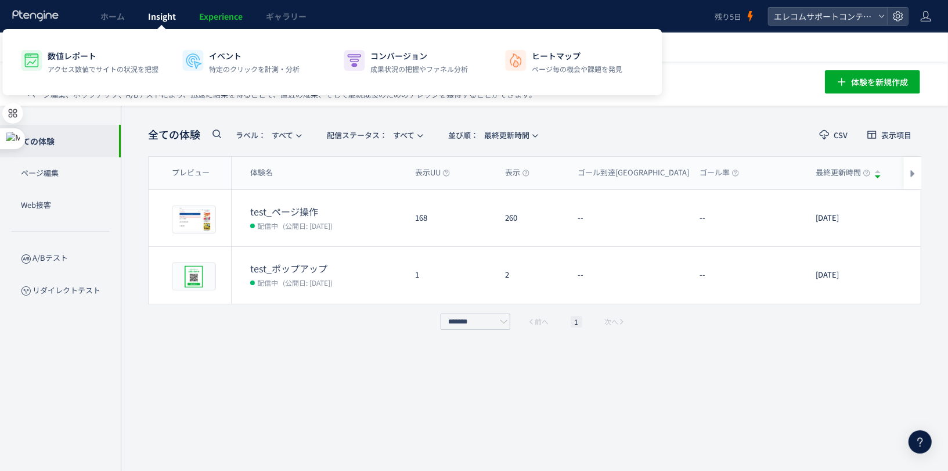
click at [171, 15] on span "Insight" at bounding box center [162, 16] width 28 height 12
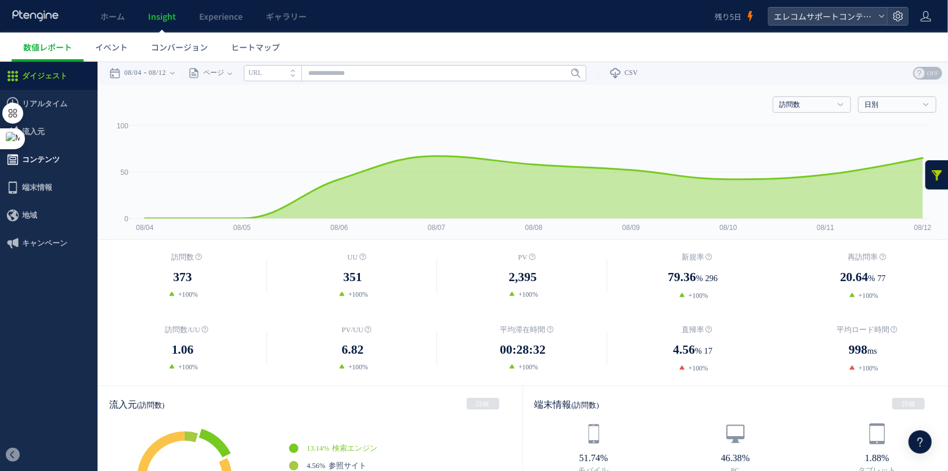
click at [79, 146] on span "コンテンツ" at bounding box center [49, 159] width 98 height 28
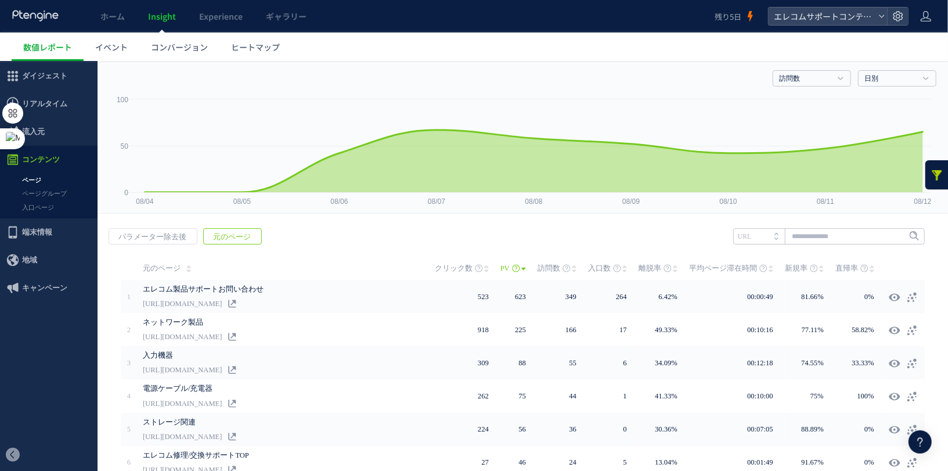
scroll to position [27, 0]
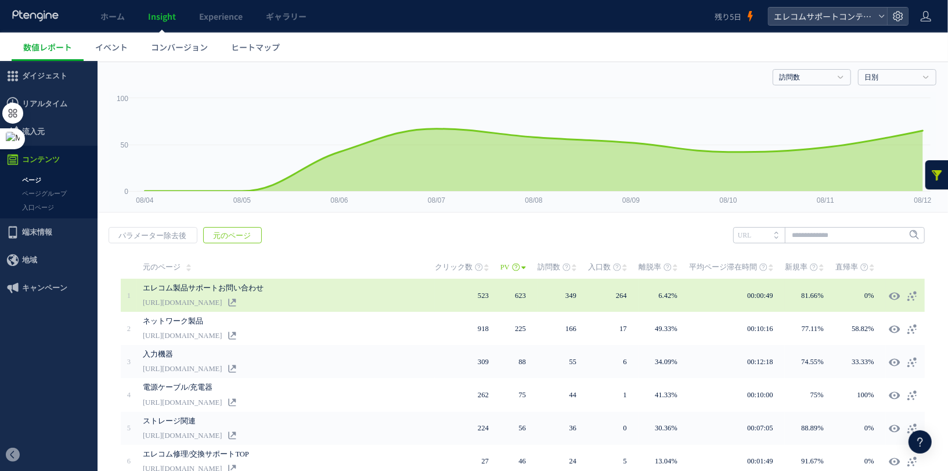
click at [390, 304] on div "エレコム製品サポートお問い合わせ https://vivr.elecom.co.jp/1/support_top" at bounding box center [289, 294] width 292 height 33
